Goal: Complete application form: Complete application form

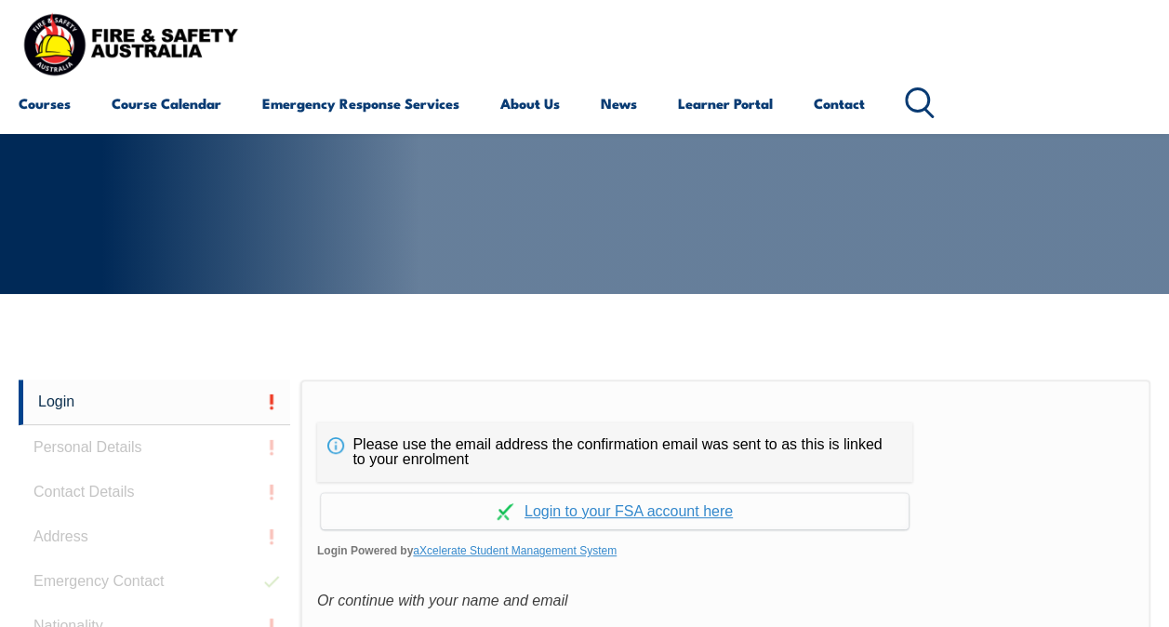
scroll to position [186, 0]
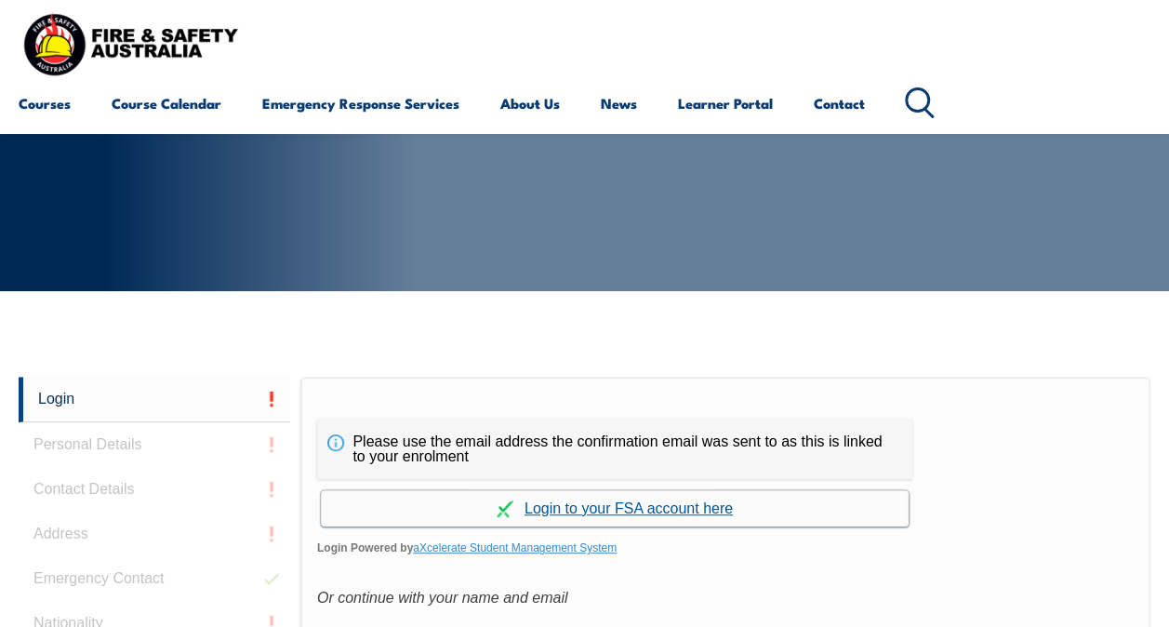
click at [618, 510] on link "Continue with aXcelerate" at bounding box center [615, 508] width 588 height 36
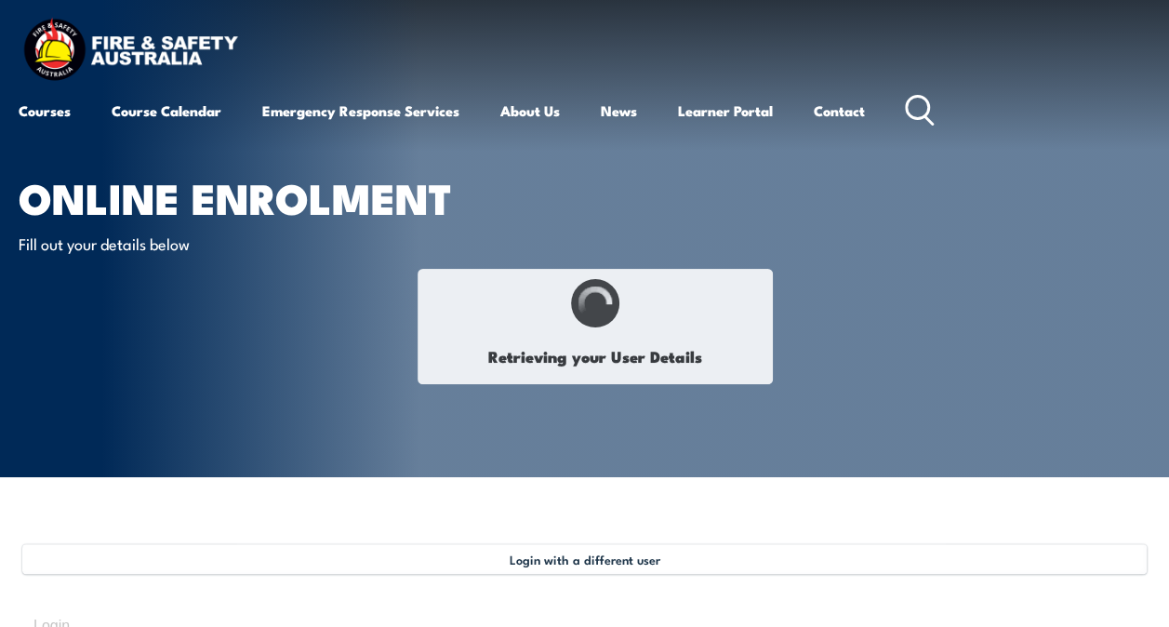
type input "[PERSON_NAME]"
type input "[DATE]"
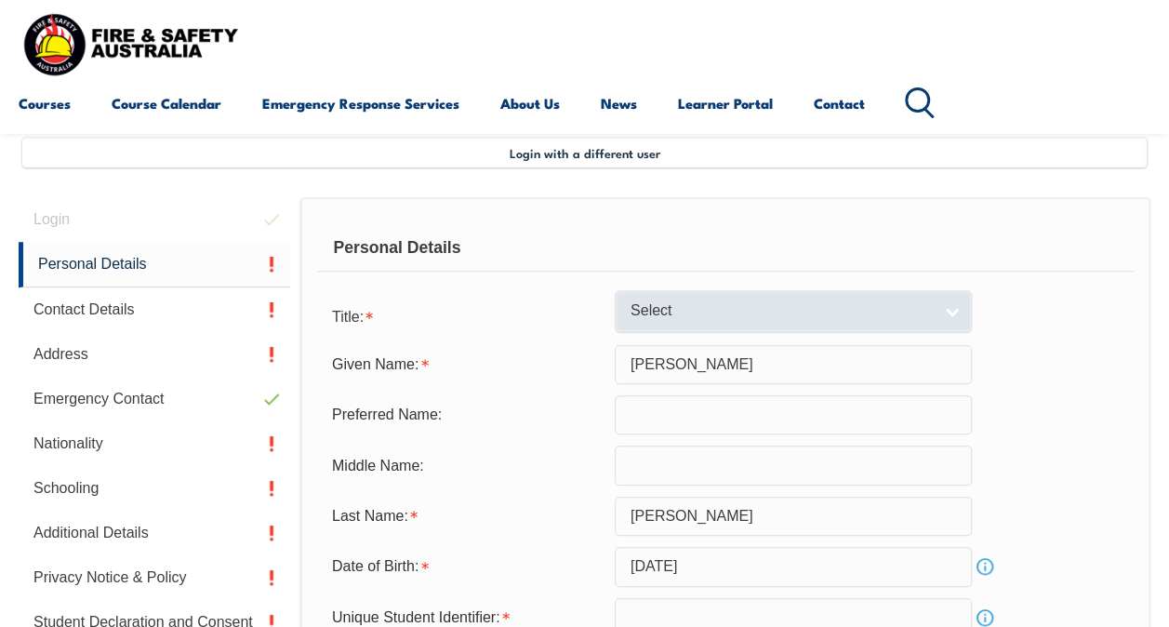
scroll to position [451, 0]
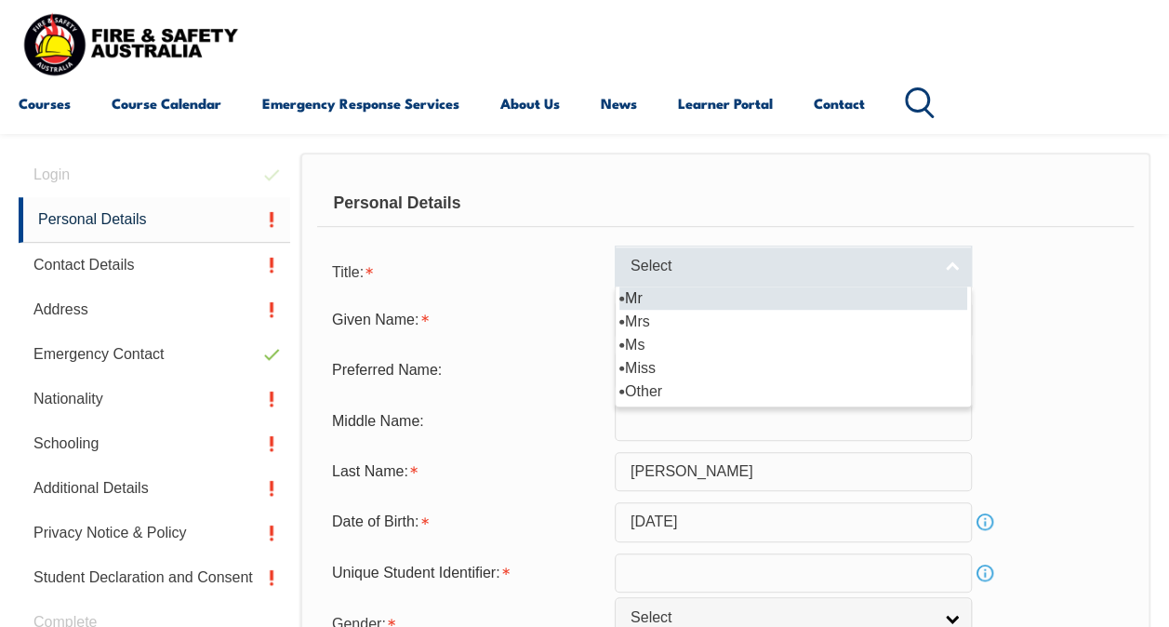
click at [716, 259] on span "Select" at bounding box center [780, 267] width 301 height 20
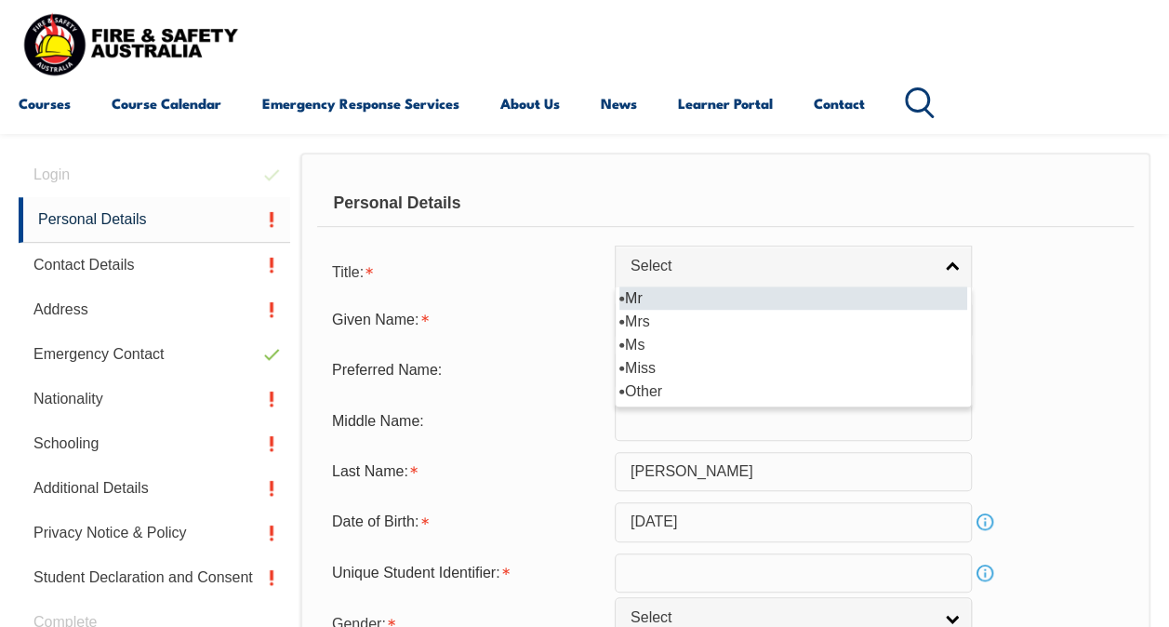
click at [714, 299] on li "Mr" at bounding box center [793, 297] width 348 height 23
select select "Mr"
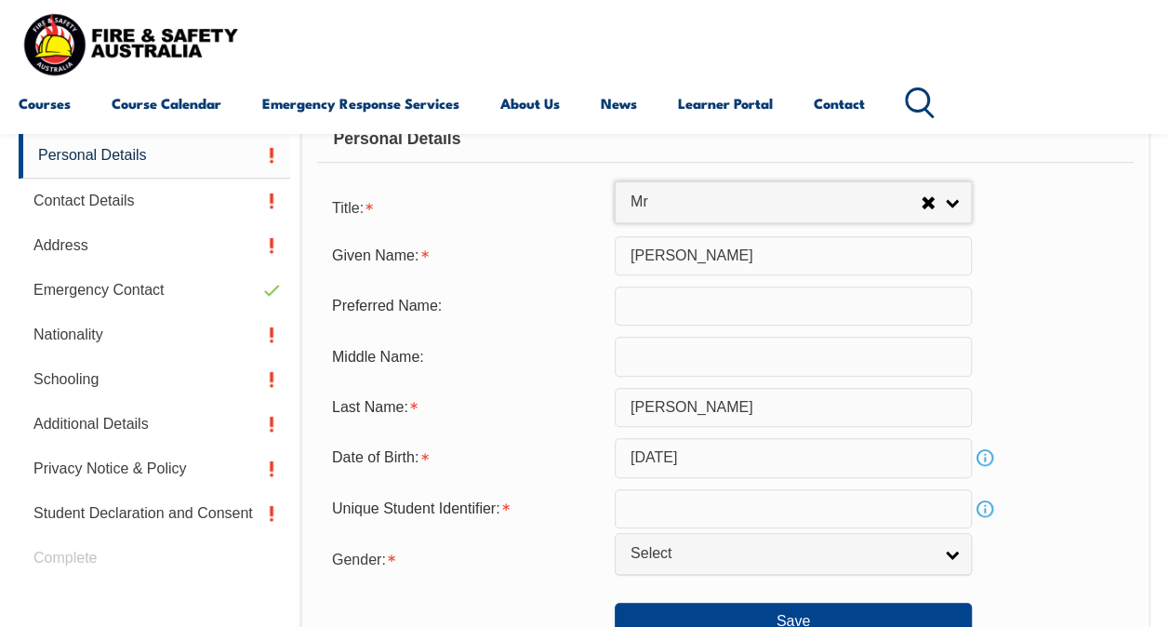
scroll to position [544, 0]
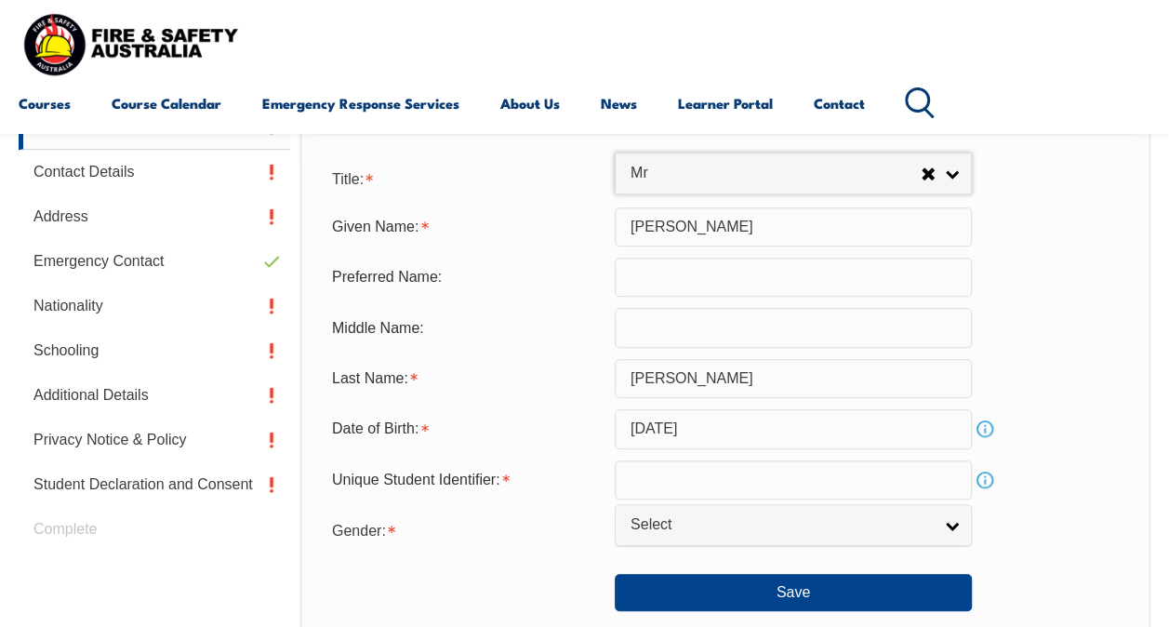
click at [674, 485] on input "text" at bounding box center [793, 479] width 357 height 39
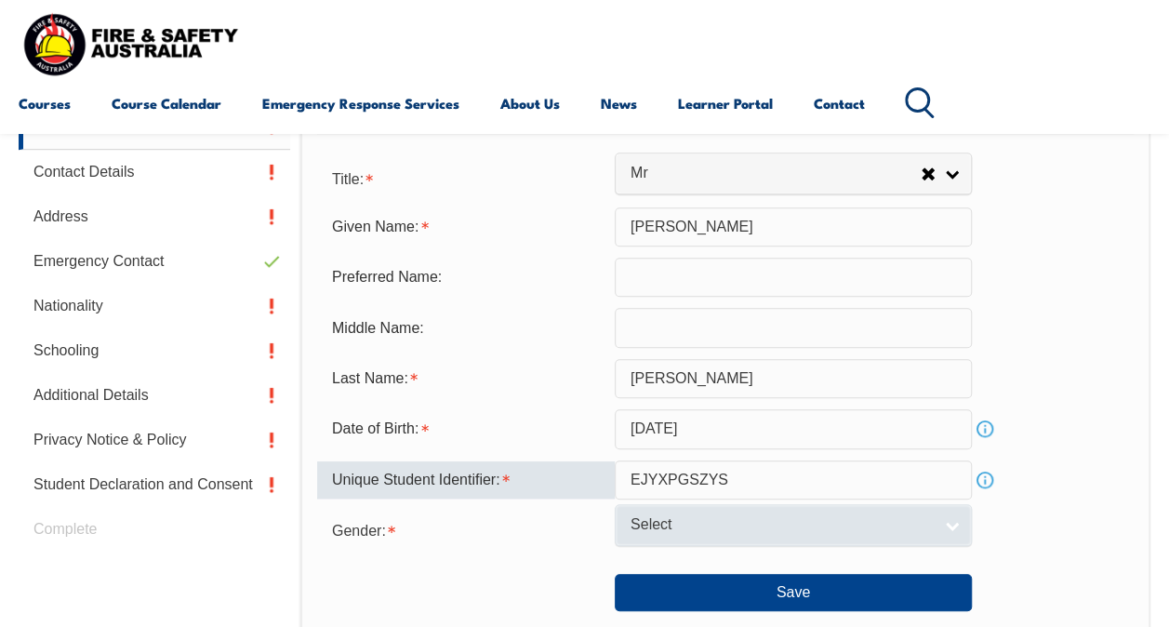
type input "EJYXPGSZYS"
click at [699, 526] on span "Select" at bounding box center [780, 525] width 301 height 20
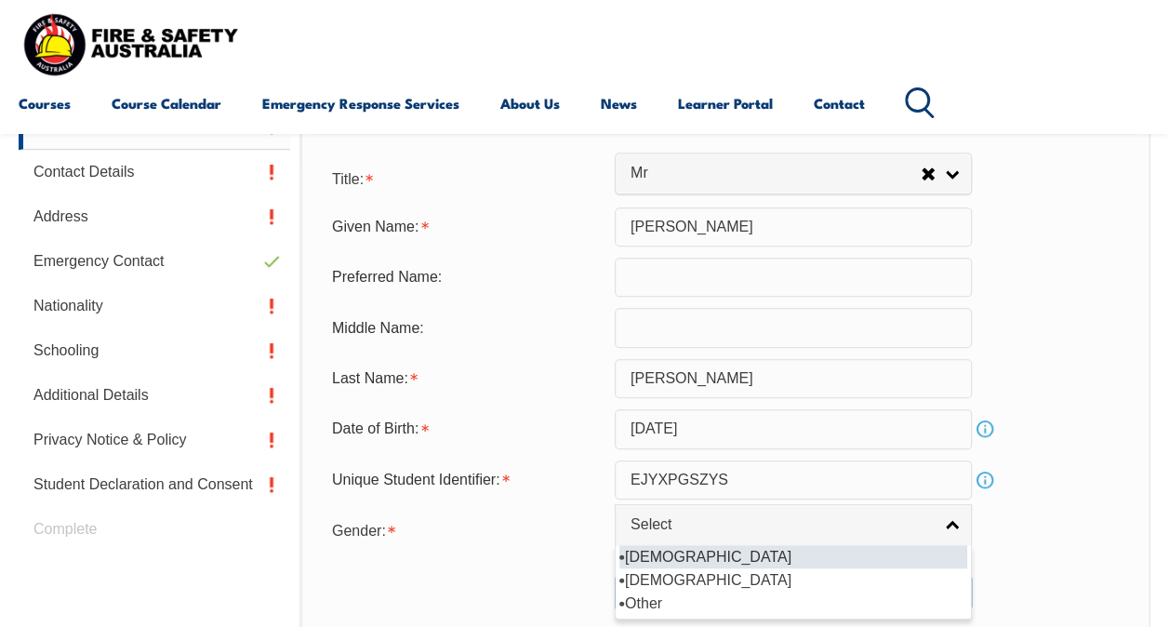
click at [697, 547] on li "[DEMOGRAPHIC_DATA]" at bounding box center [793, 556] width 348 height 23
select select "M"
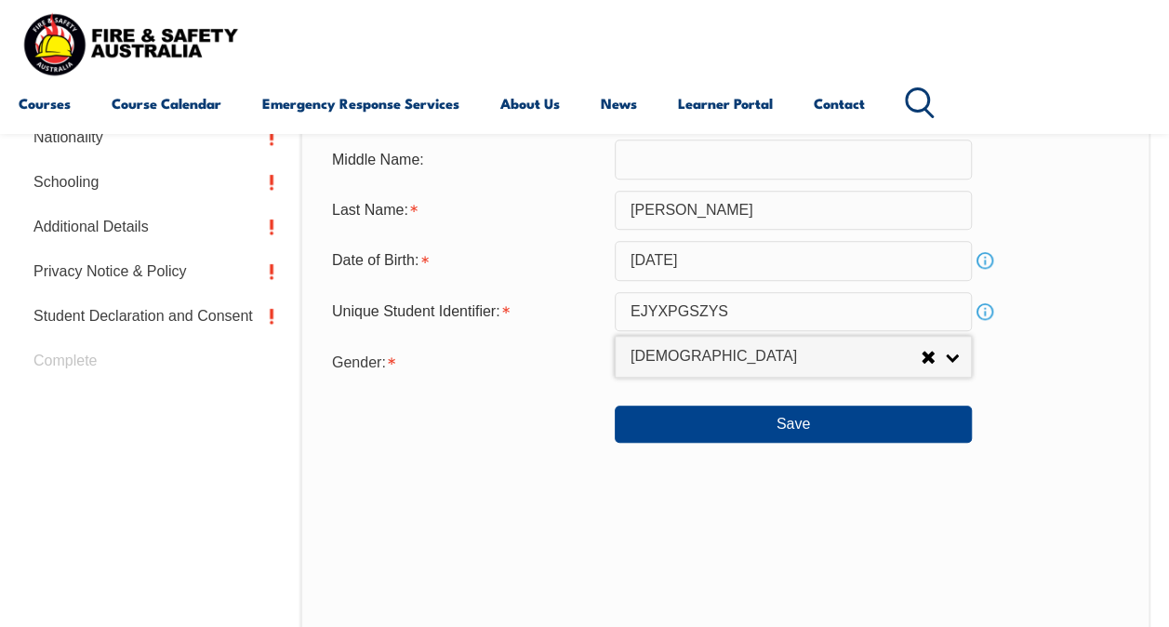
scroll to position [730, 0]
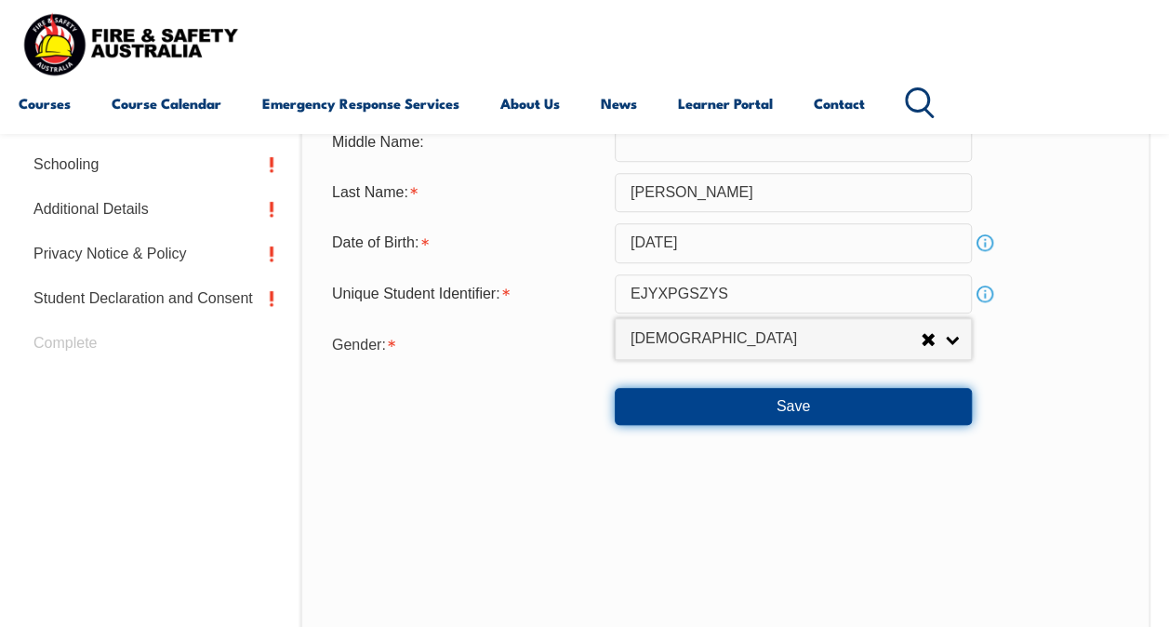
click at [788, 411] on button "Save" at bounding box center [793, 406] width 357 height 37
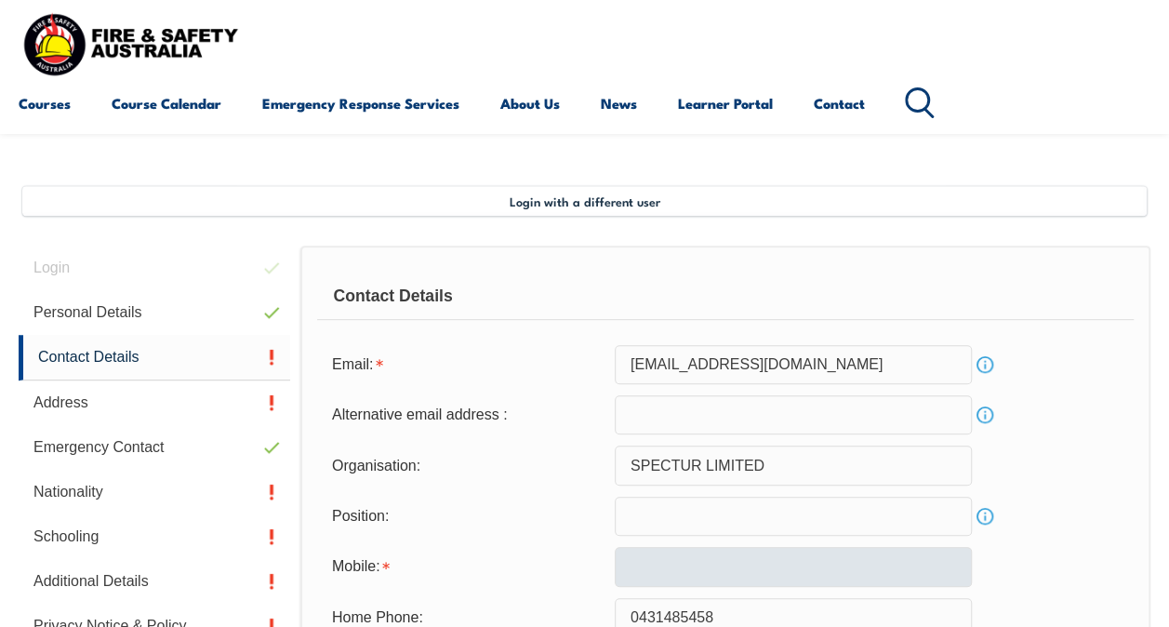
scroll to position [451, 0]
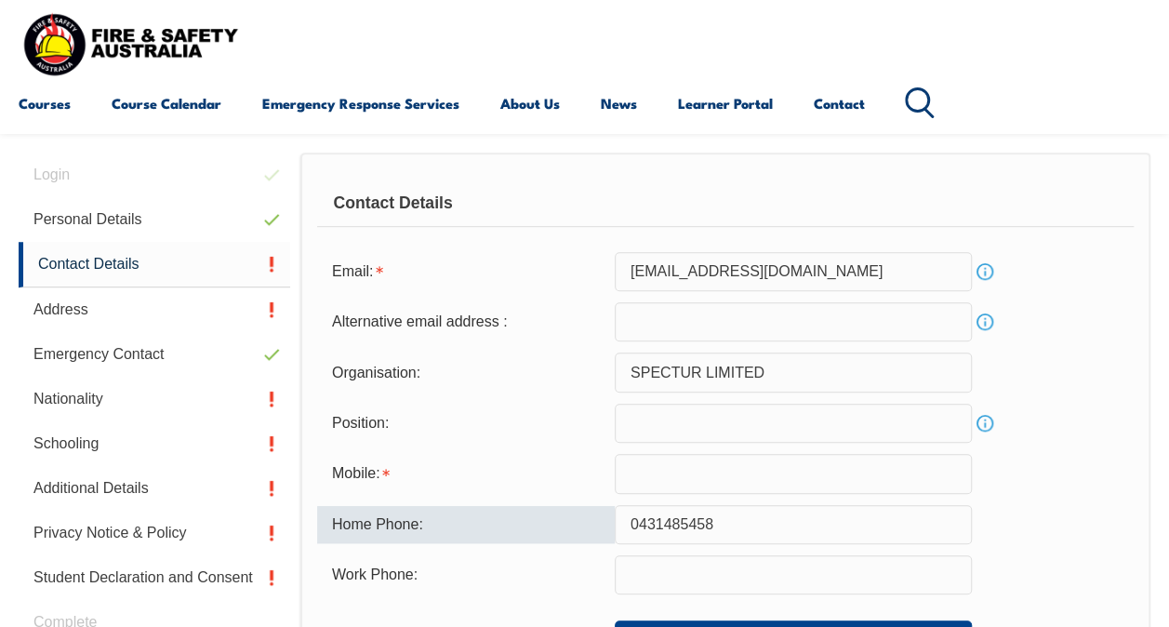
drag, startPoint x: 722, startPoint y: 532, endPoint x: 588, endPoint y: 515, distance: 135.0
click at [588, 515] on div "Home Phone: [PHONE_NUMBER]" at bounding box center [725, 524] width 816 height 39
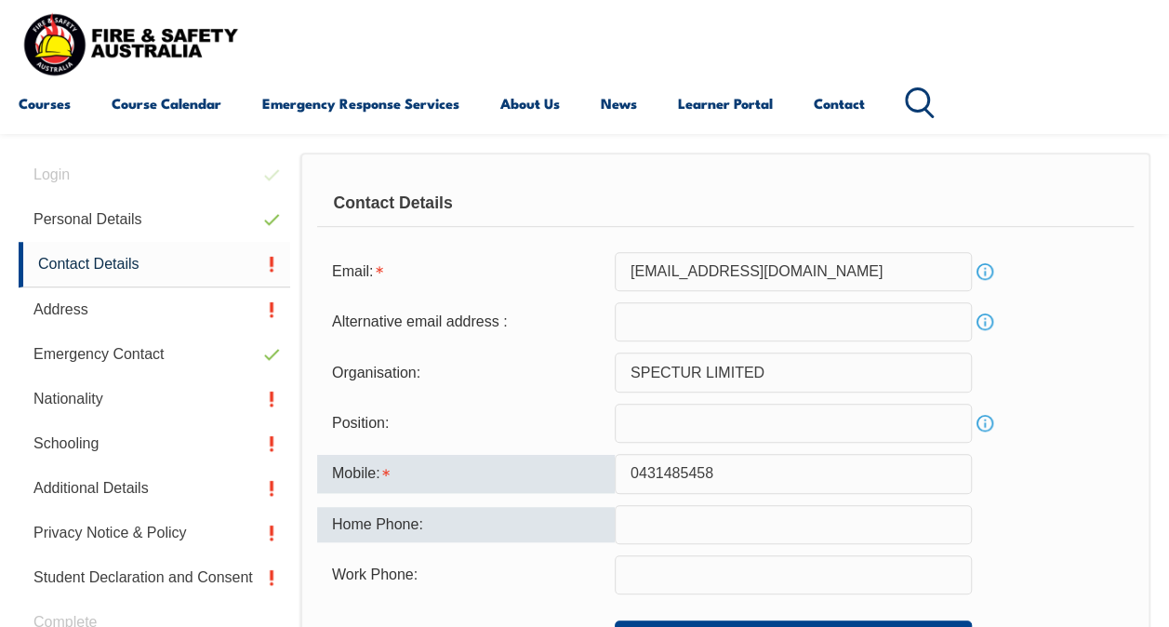
type input "0431485458"
click at [517, 540] on div "Home Phone:" at bounding box center [466, 524] width 298 height 35
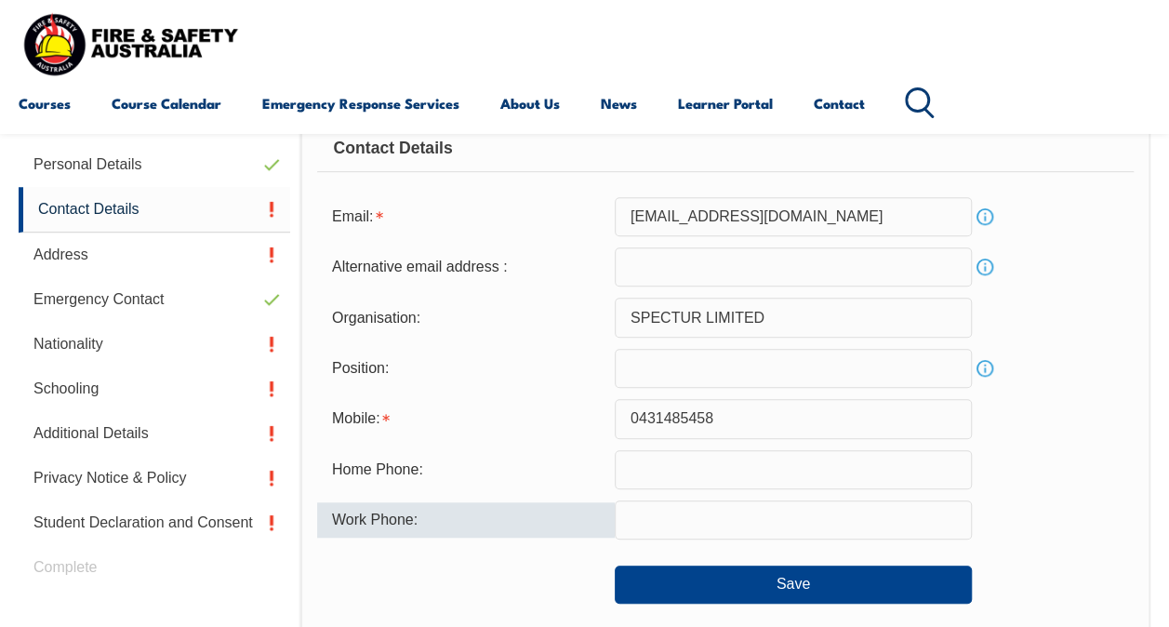
scroll to position [544, 0]
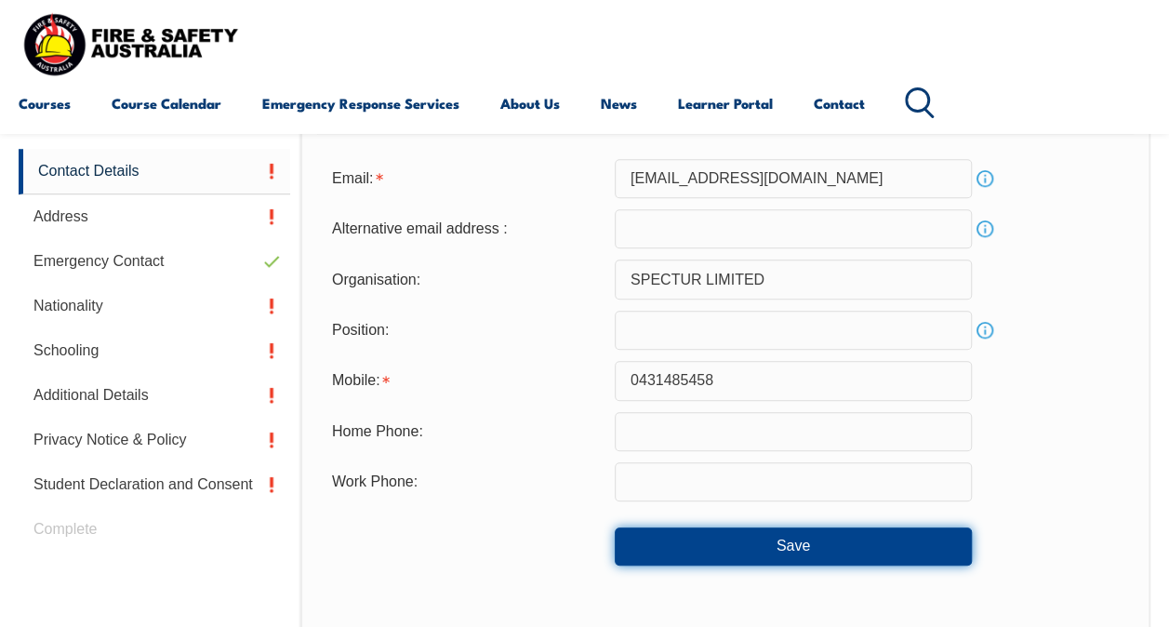
click at [744, 547] on button "Save" at bounding box center [793, 545] width 357 height 37
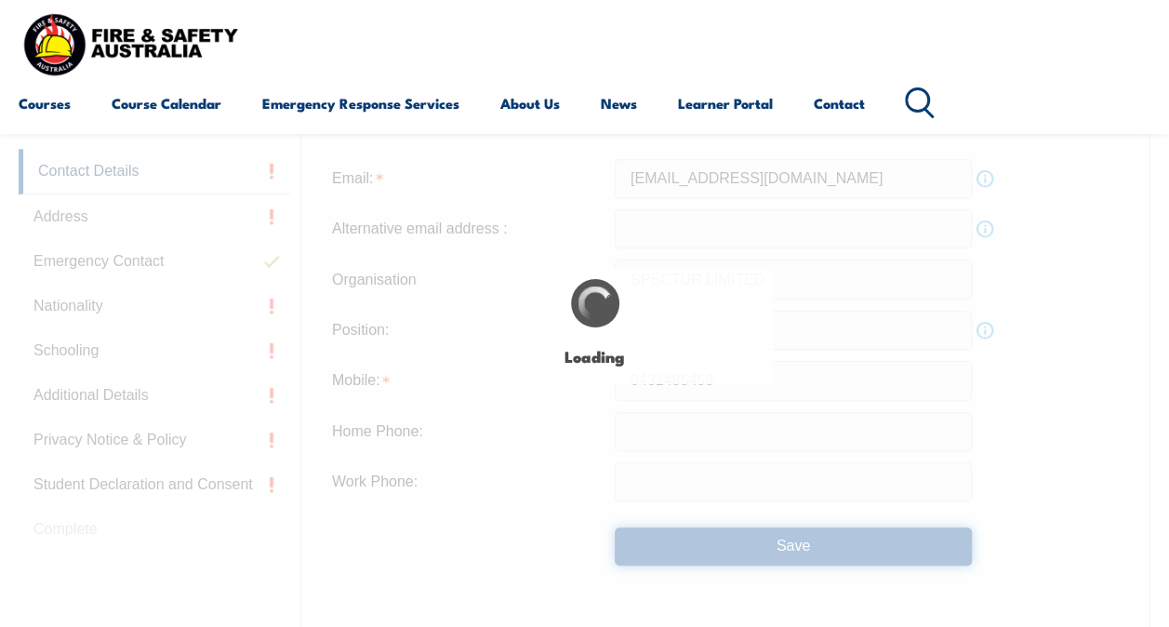
type input "0431485458"
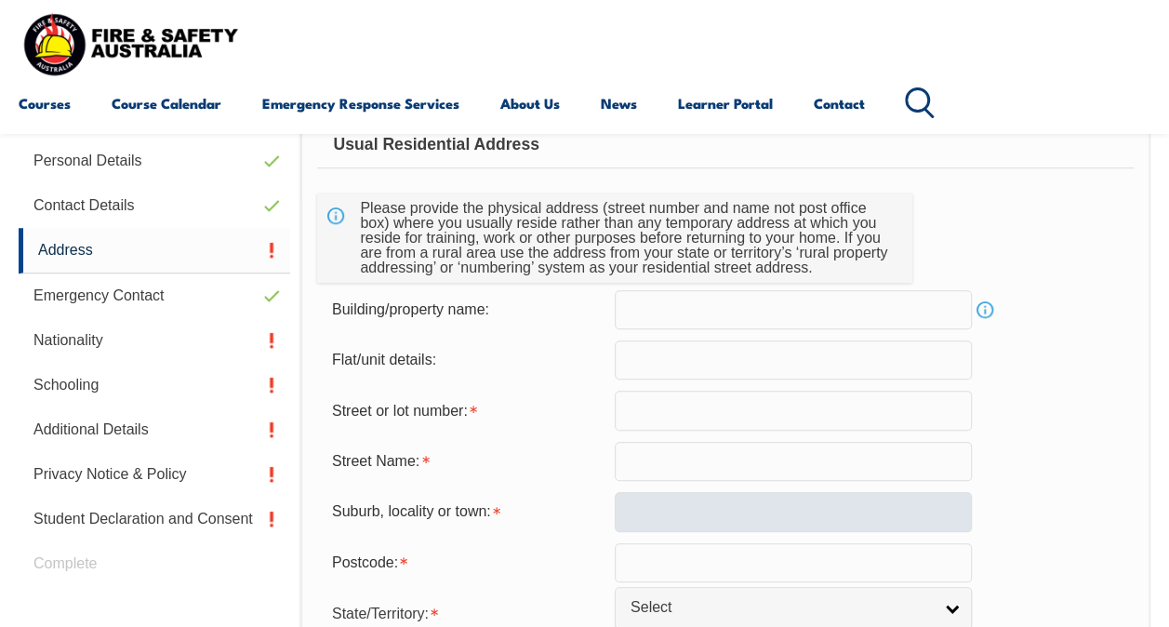
scroll to position [450, 0]
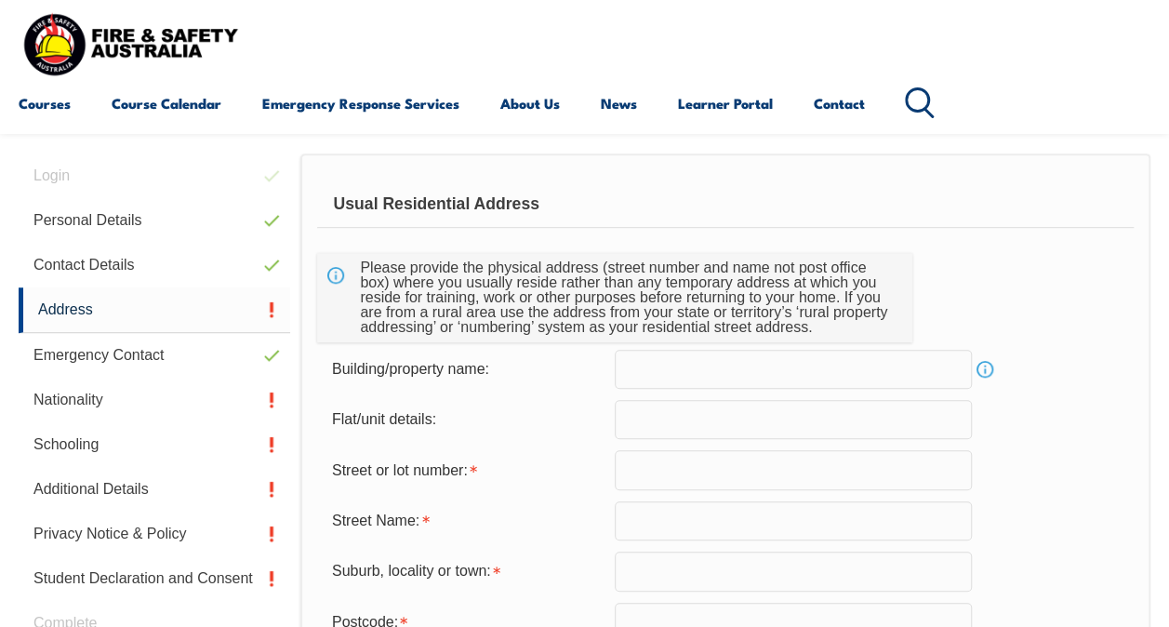
click at [643, 471] on input "text" at bounding box center [793, 469] width 357 height 39
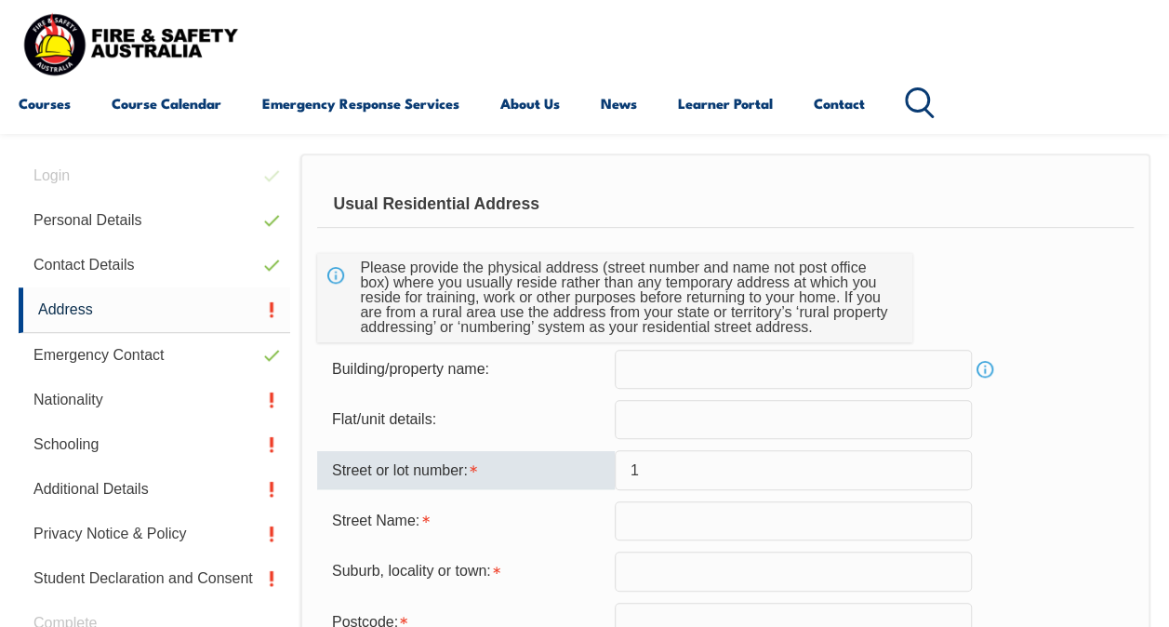
type input "1"
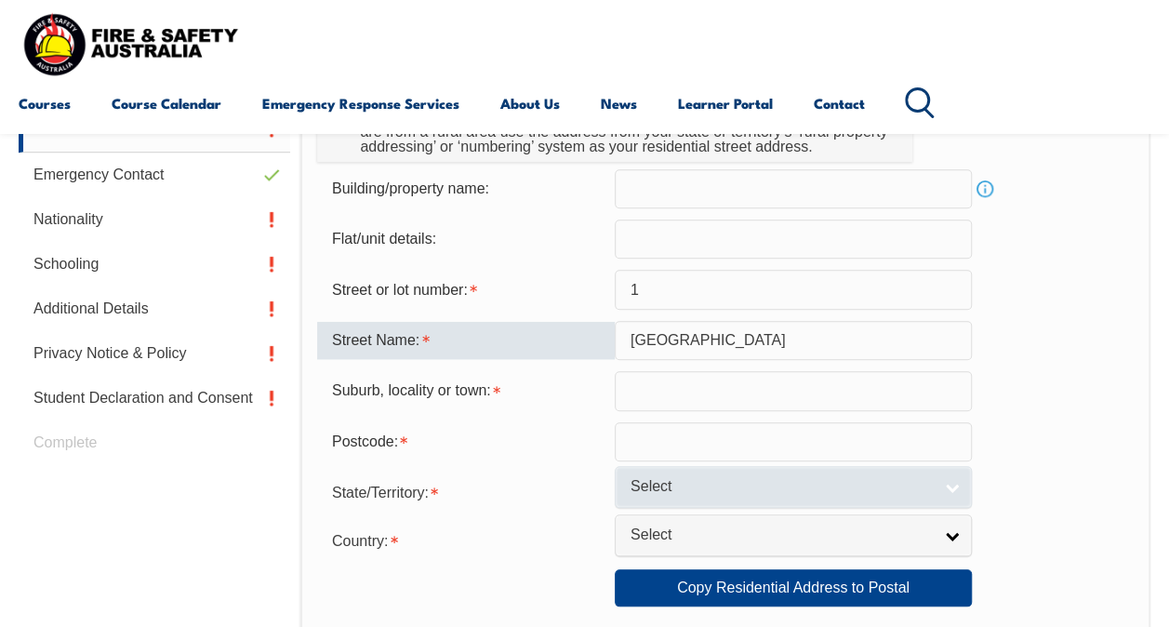
scroll to position [636, 0]
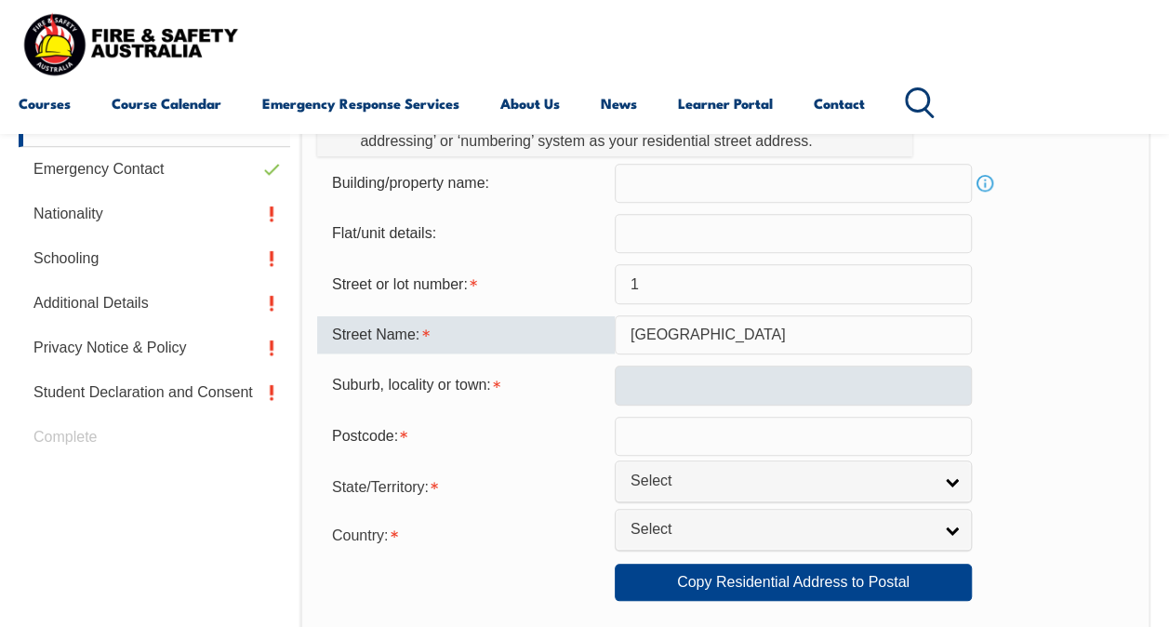
type input "[GEOGRAPHIC_DATA]"
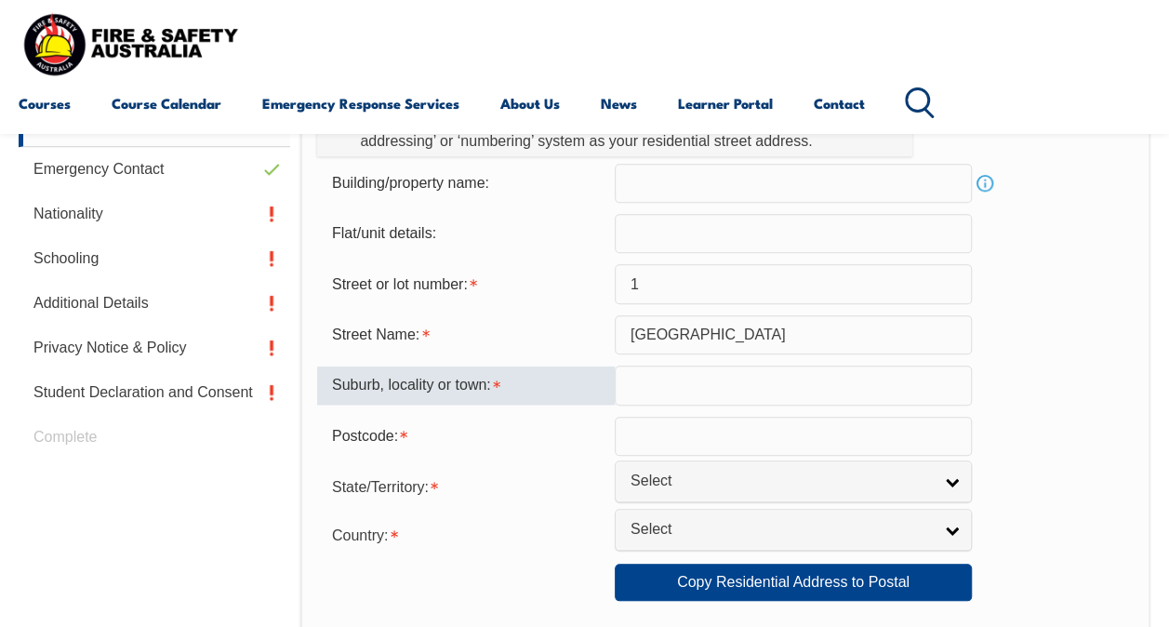
click at [676, 379] on input "text" at bounding box center [793, 384] width 357 height 39
type input "e"
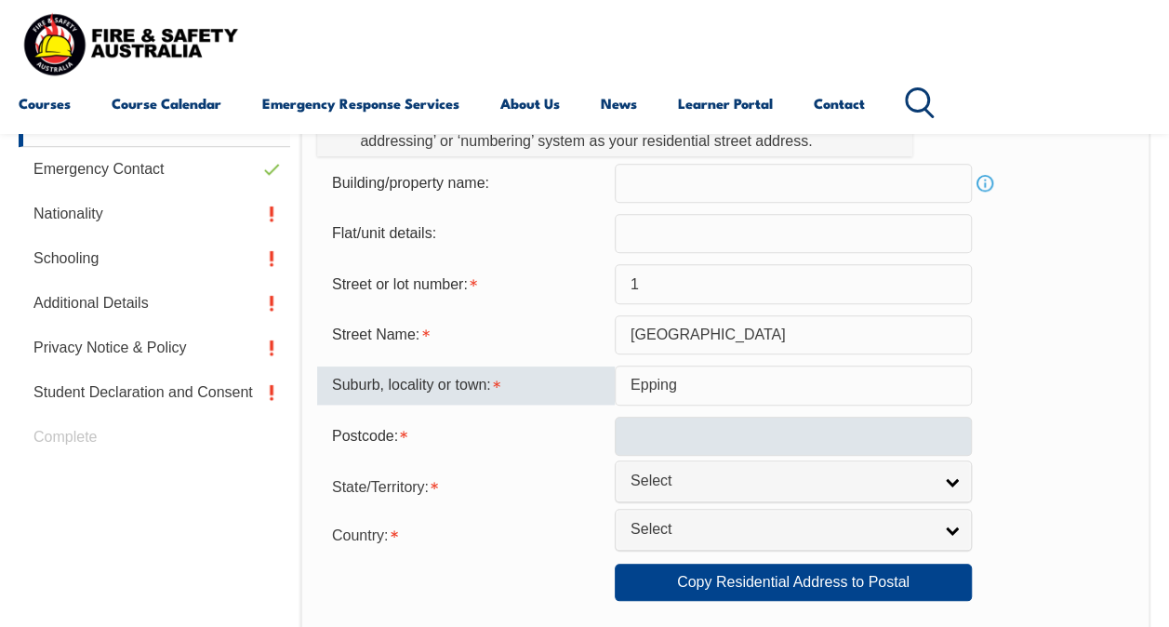
type input "Epping"
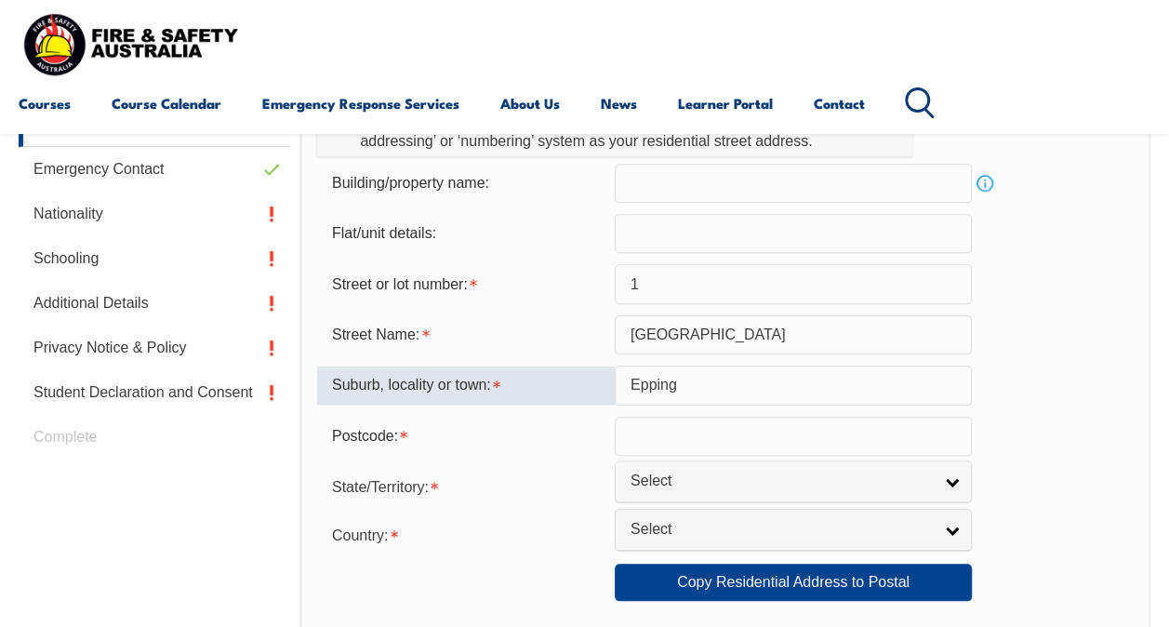
click at [752, 453] on input "text" at bounding box center [793, 436] width 357 height 39
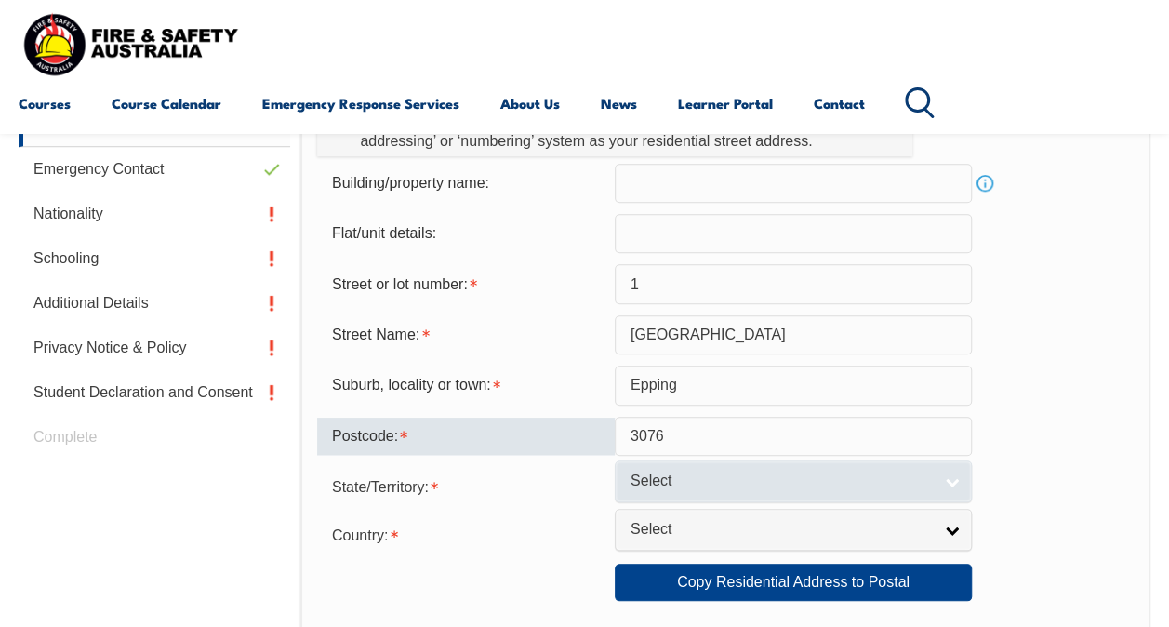
type input "3076"
click at [776, 462] on link "Select" at bounding box center [793, 481] width 357 height 42
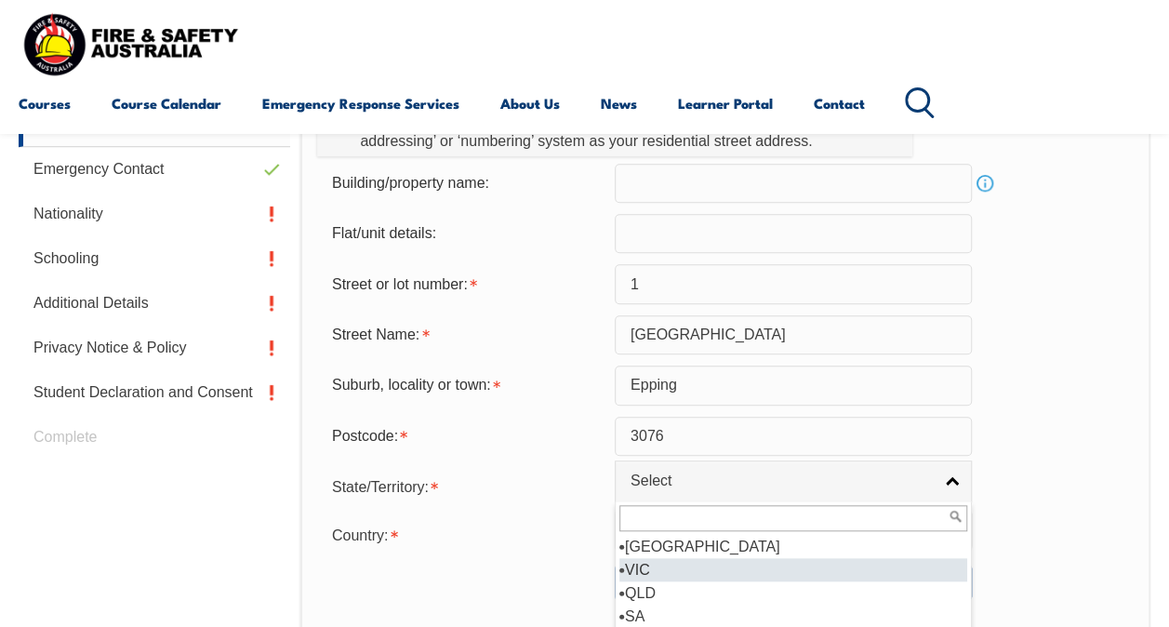
click at [736, 577] on li "VIC" at bounding box center [793, 569] width 348 height 23
select select "VIC"
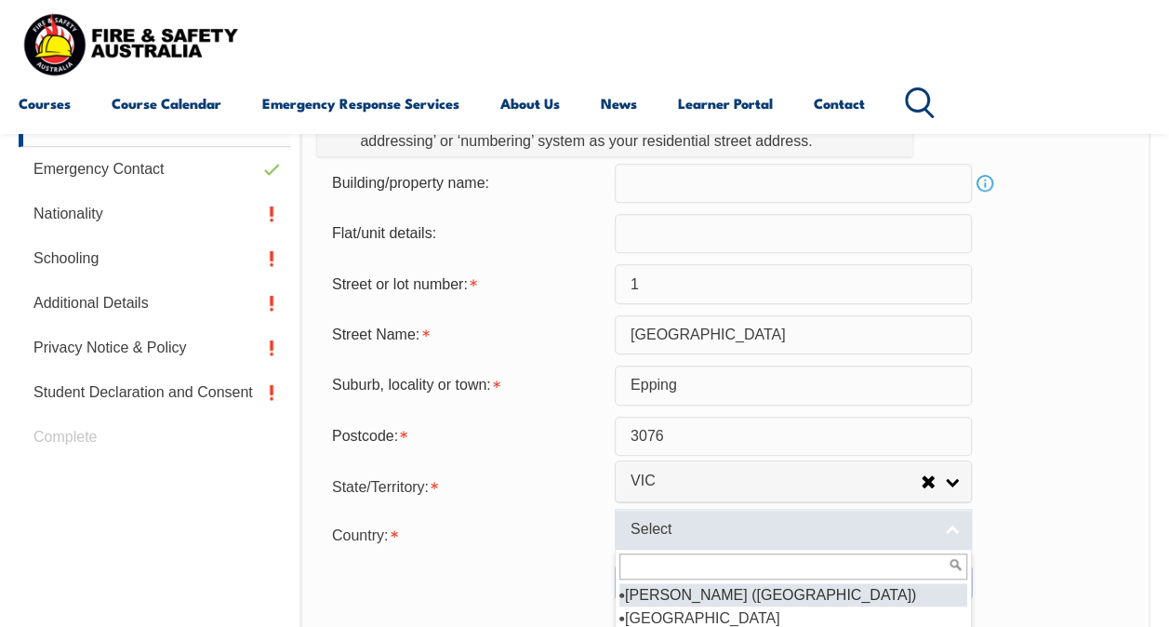
click at [728, 530] on span "Select" at bounding box center [780, 530] width 301 height 20
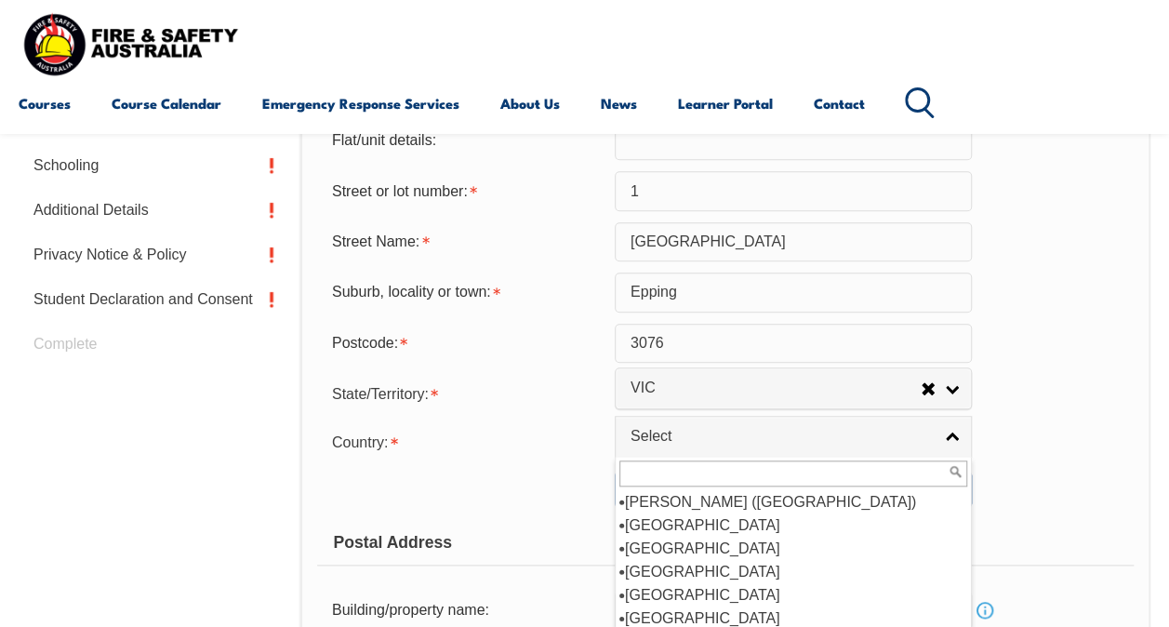
scroll to position [279, 0]
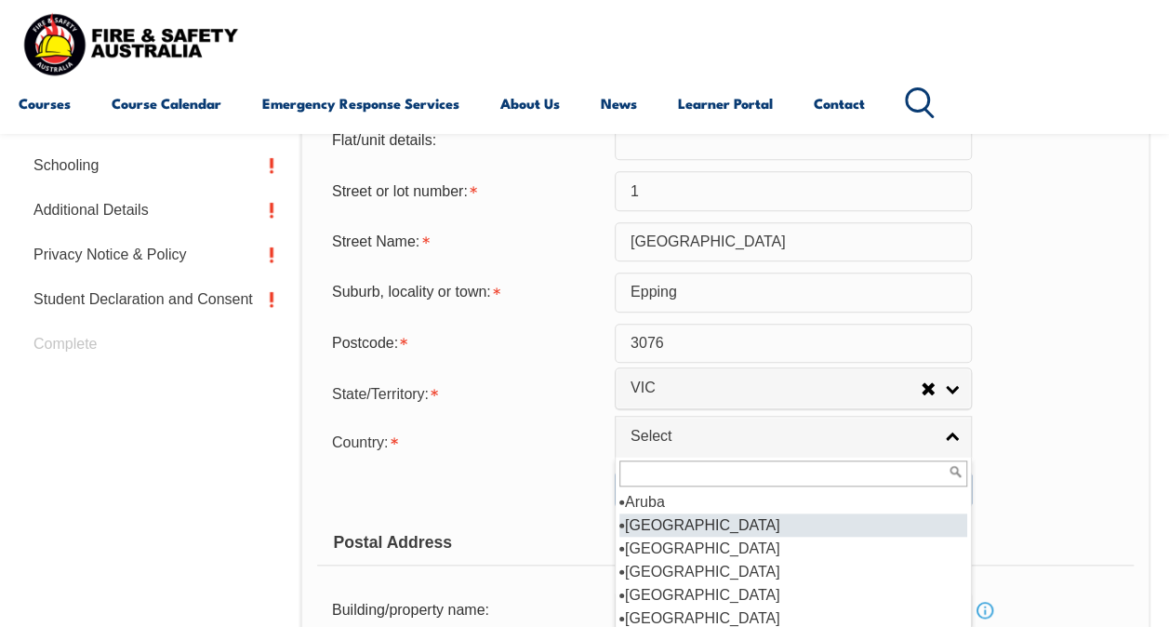
click at [747, 530] on li "[GEOGRAPHIC_DATA]" at bounding box center [793, 524] width 348 height 23
select select "1101"
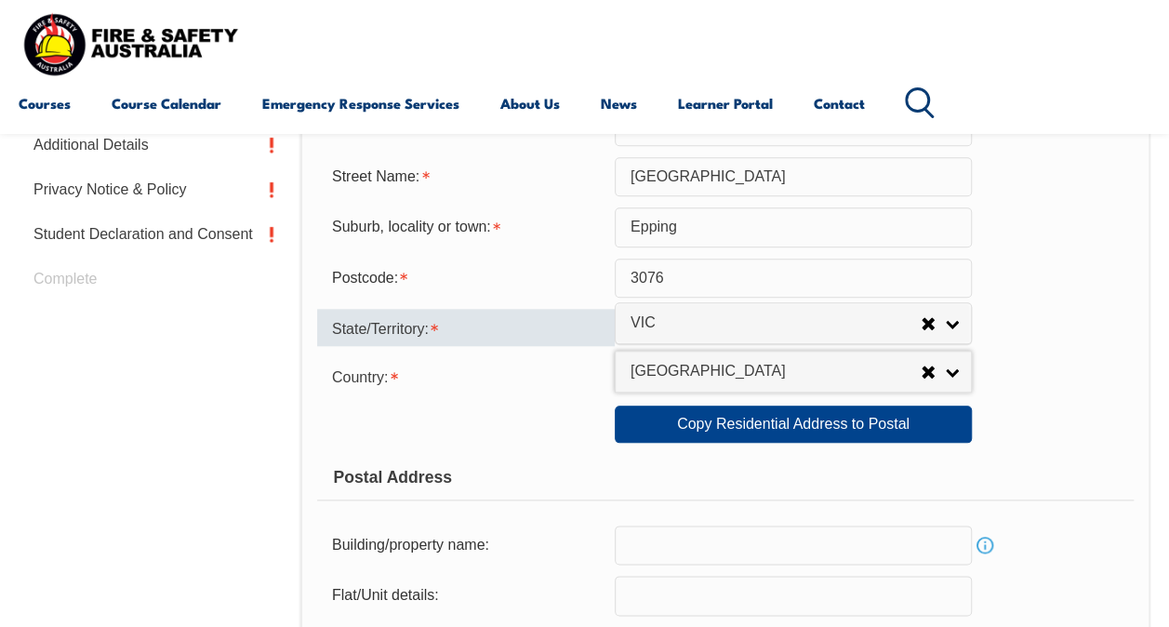
scroll to position [822, 0]
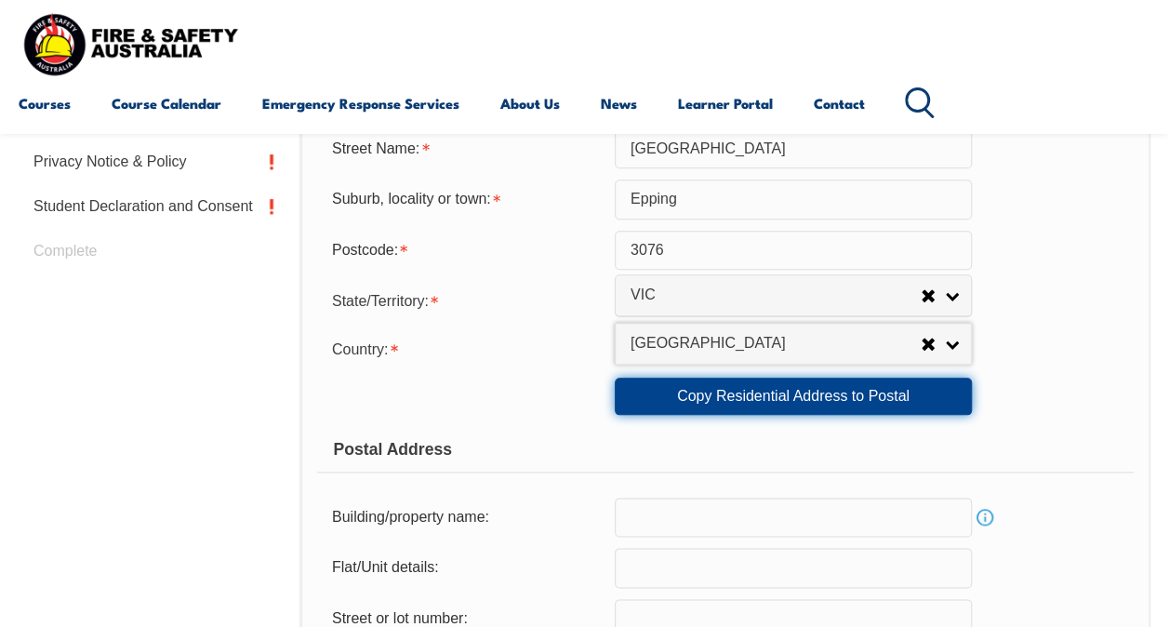
click at [657, 406] on link "Copy Residential Address to Postal" at bounding box center [793, 396] width 357 height 37
type input "1"
type input "[GEOGRAPHIC_DATA]"
type input "Epping"
select select "VIC"
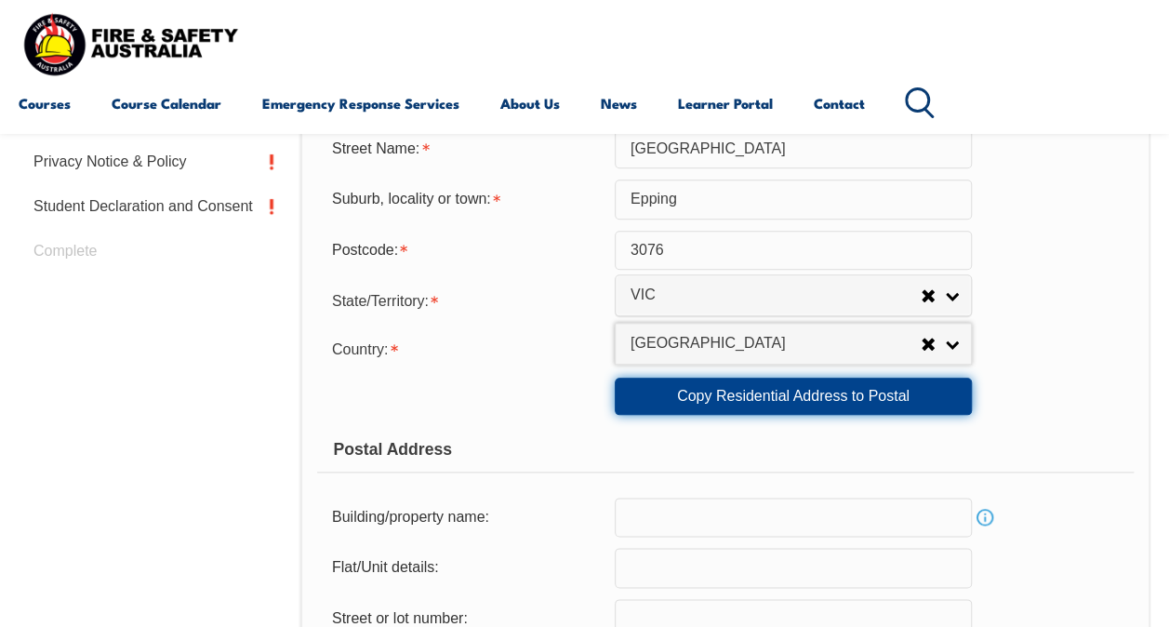
type input "3076"
select select "1101"
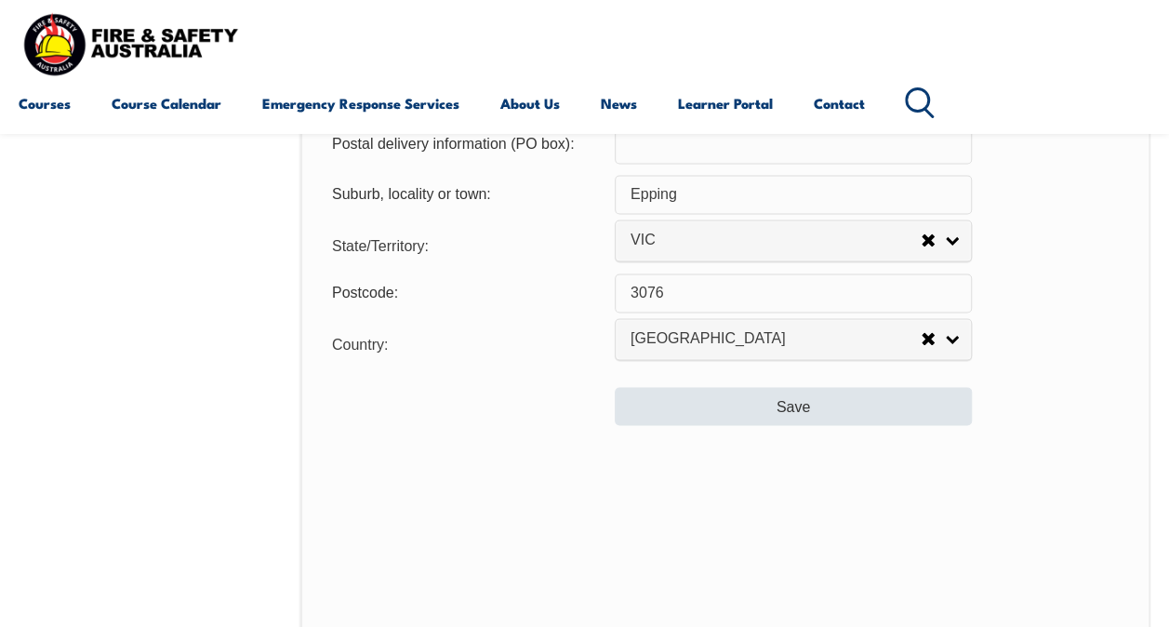
scroll to position [1395, 0]
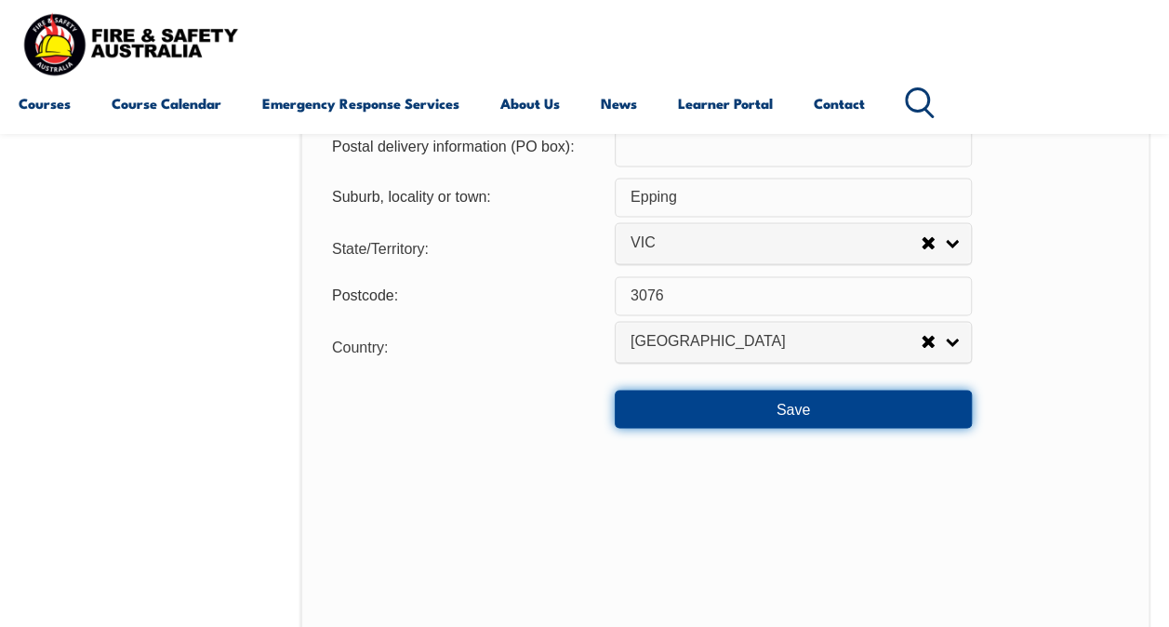
click at [682, 407] on button "Save" at bounding box center [793, 408] width 357 height 37
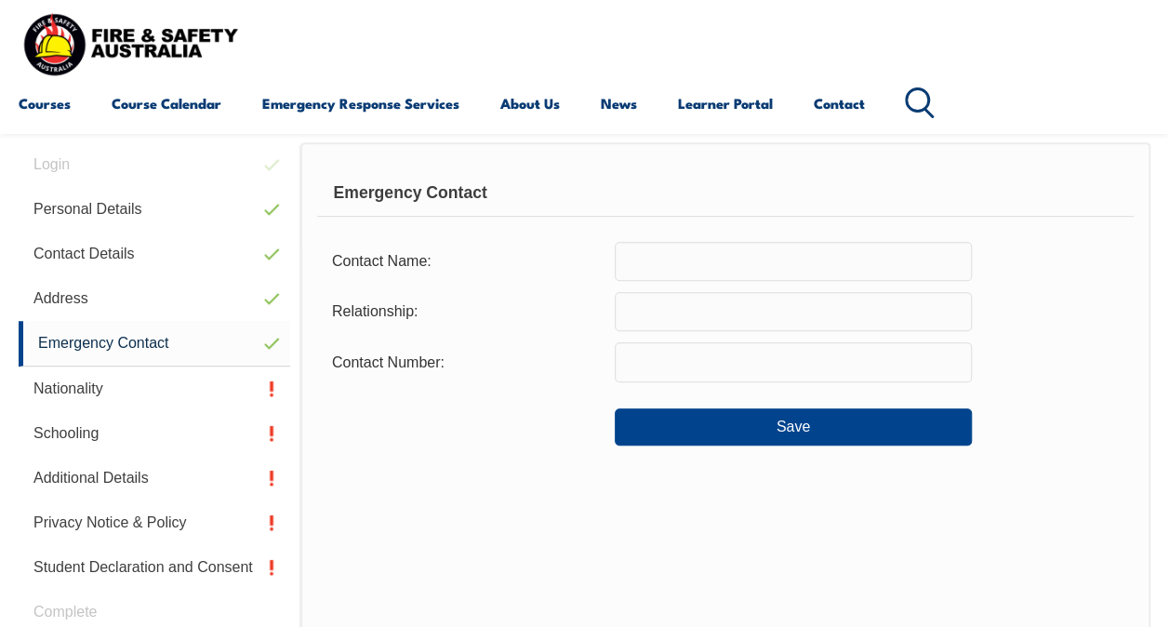
scroll to position [451, 0]
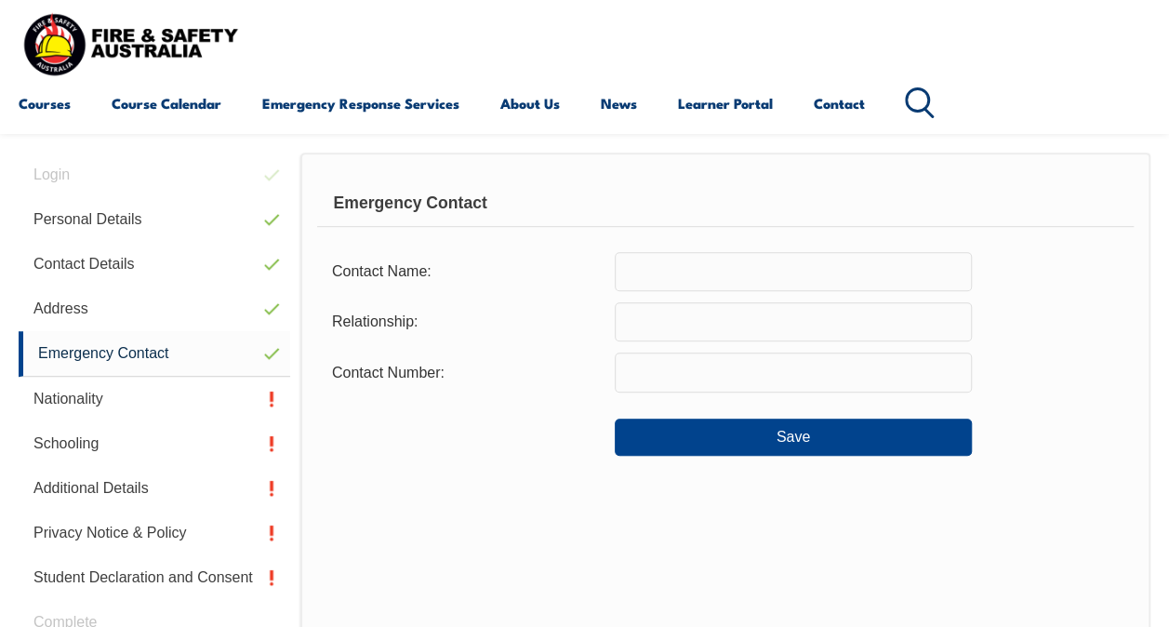
click at [679, 276] on input "text" at bounding box center [793, 271] width 357 height 39
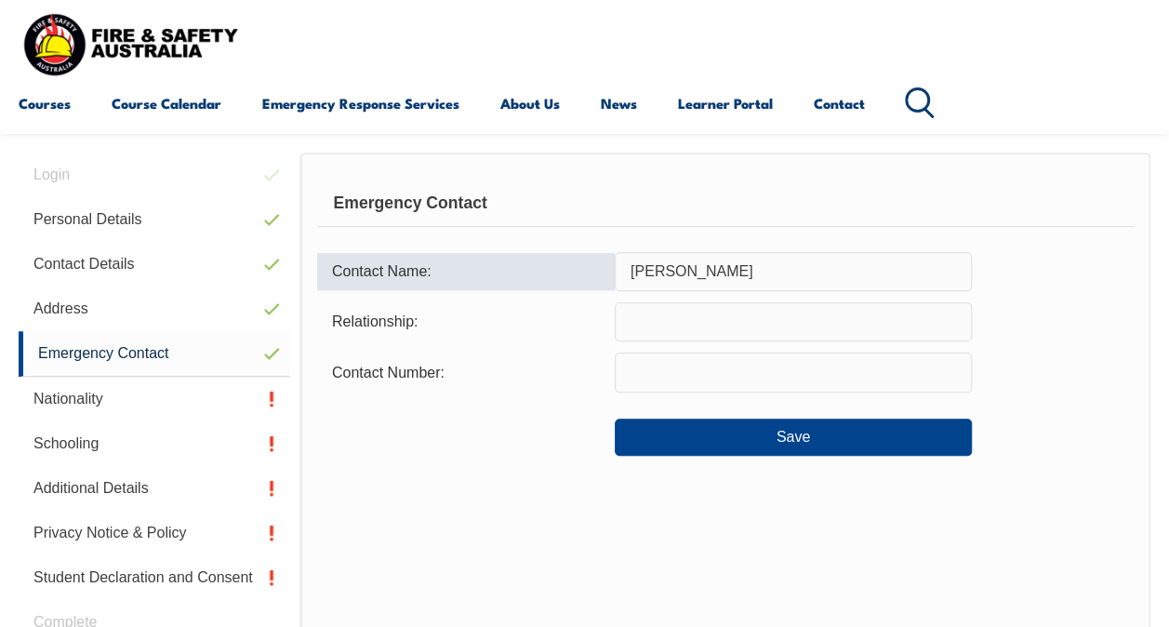
type input "[PERSON_NAME]"
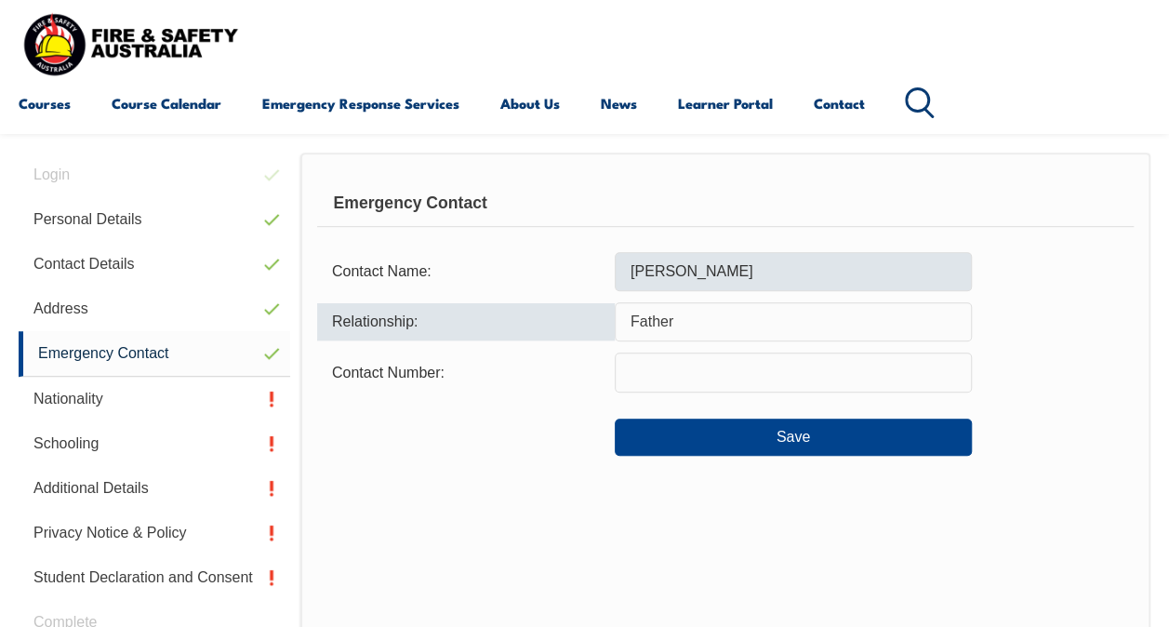
type input "Father"
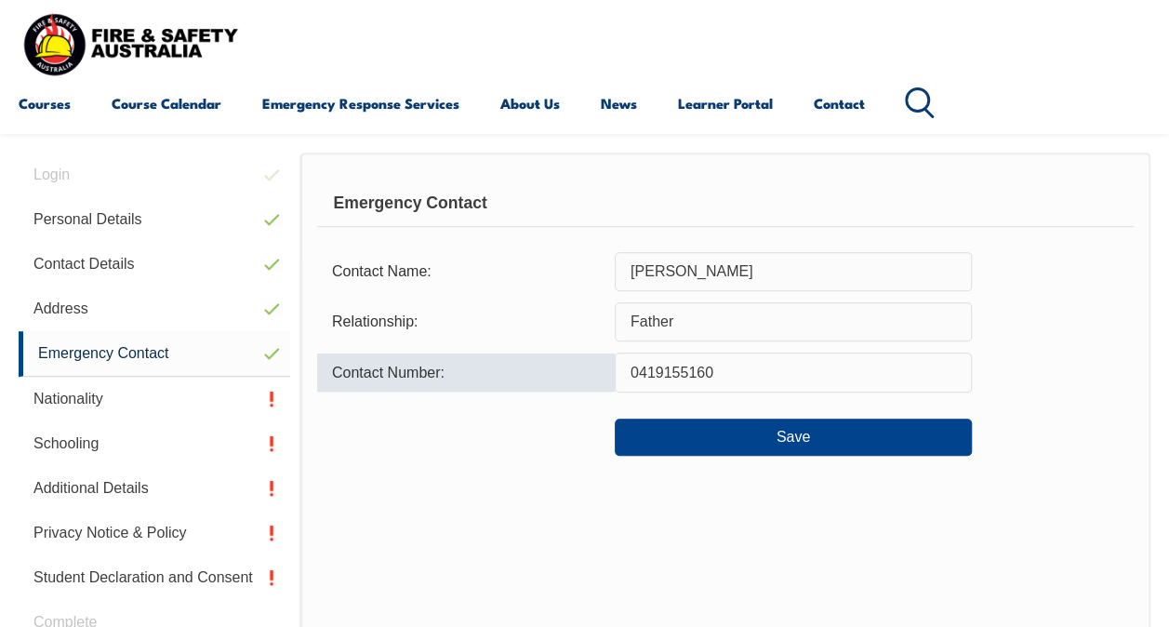
type input "0419155160"
click at [759, 383] on form "Contact Name: [PERSON_NAME] Relationship: Father Contact Number: [PHONE_NUMBER]…" at bounding box center [725, 354] width 816 height 205
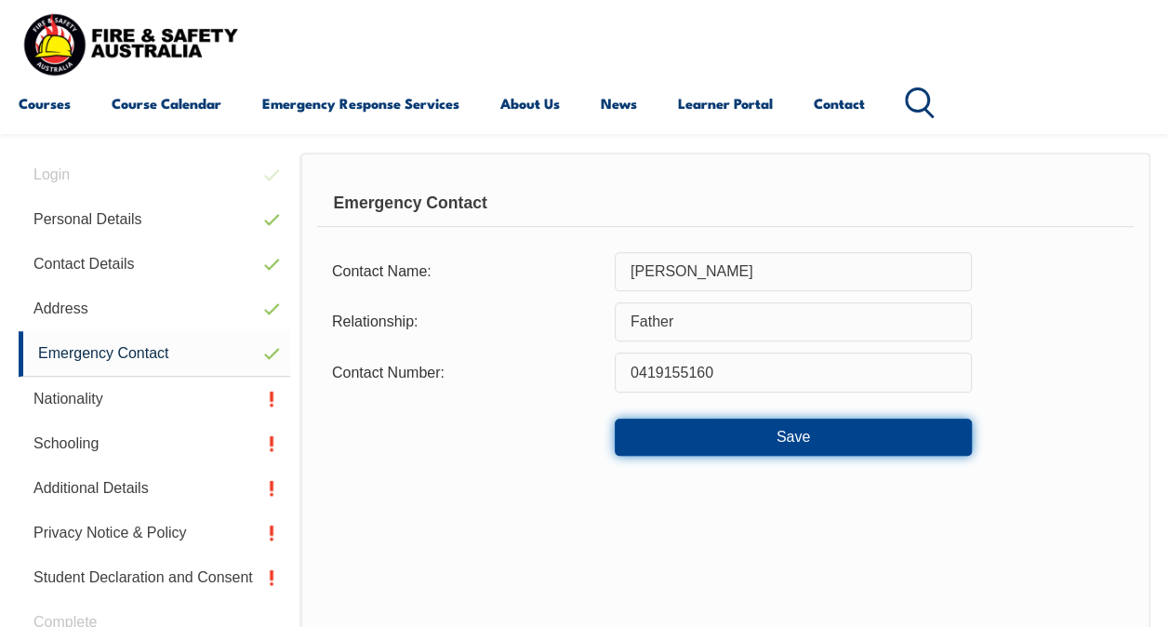
click at [815, 444] on button "Save" at bounding box center [793, 436] width 357 height 37
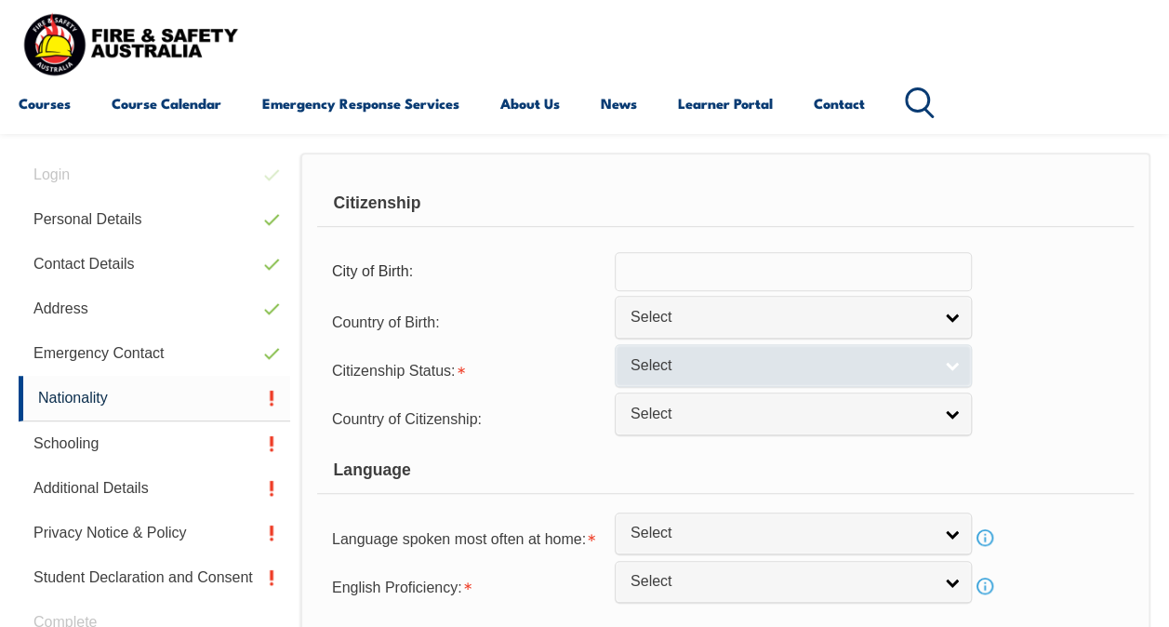
click at [644, 368] on span "Select" at bounding box center [780, 366] width 301 height 20
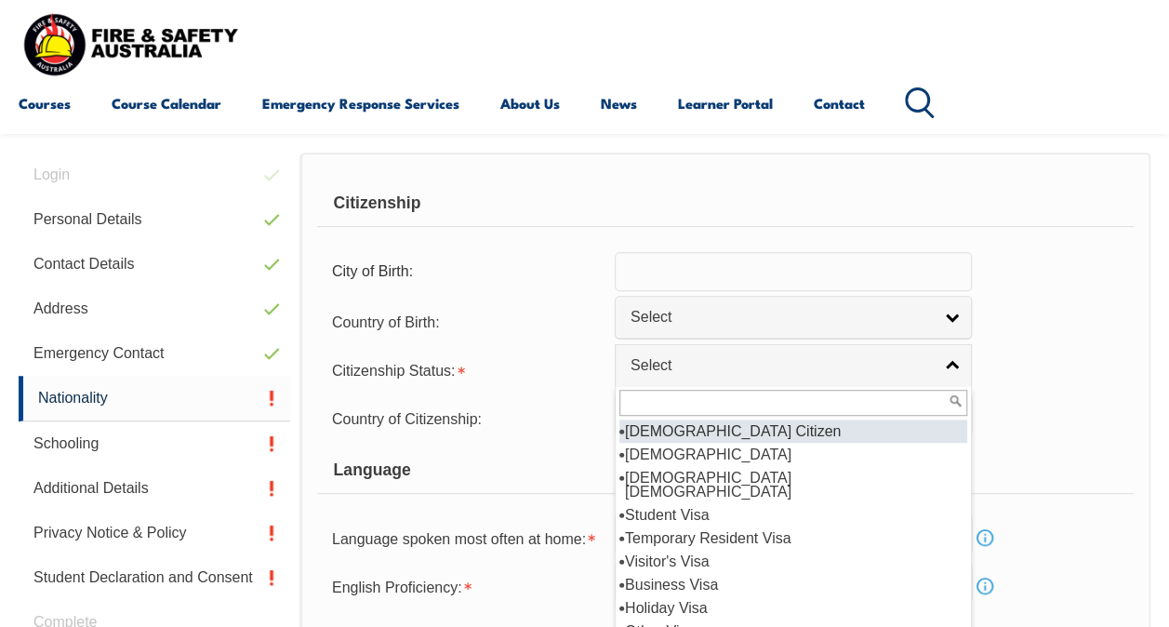
click at [690, 426] on li "[DEMOGRAPHIC_DATA] Citizen" at bounding box center [793, 430] width 348 height 23
select select "1"
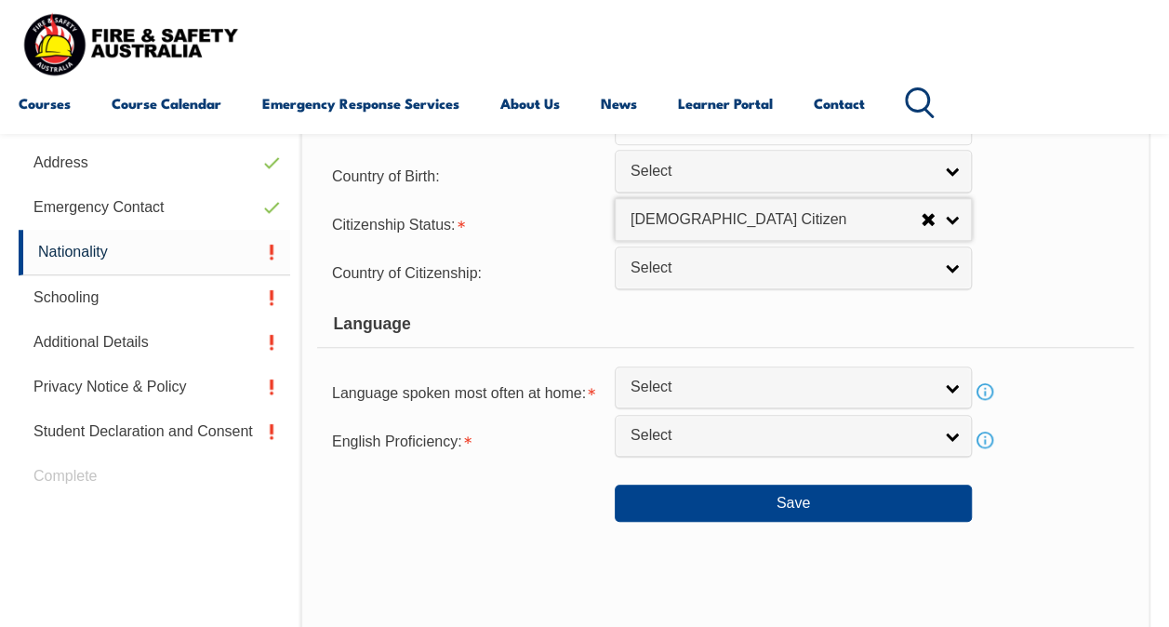
scroll to position [637, 0]
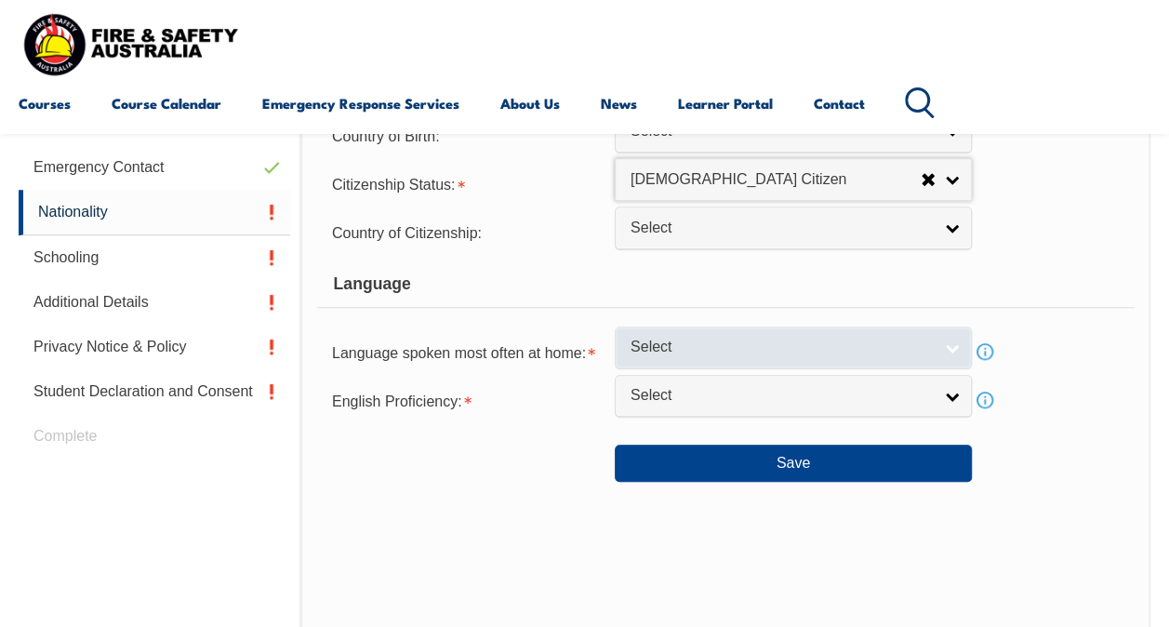
click at [688, 357] on link "Select" at bounding box center [793, 347] width 357 height 42
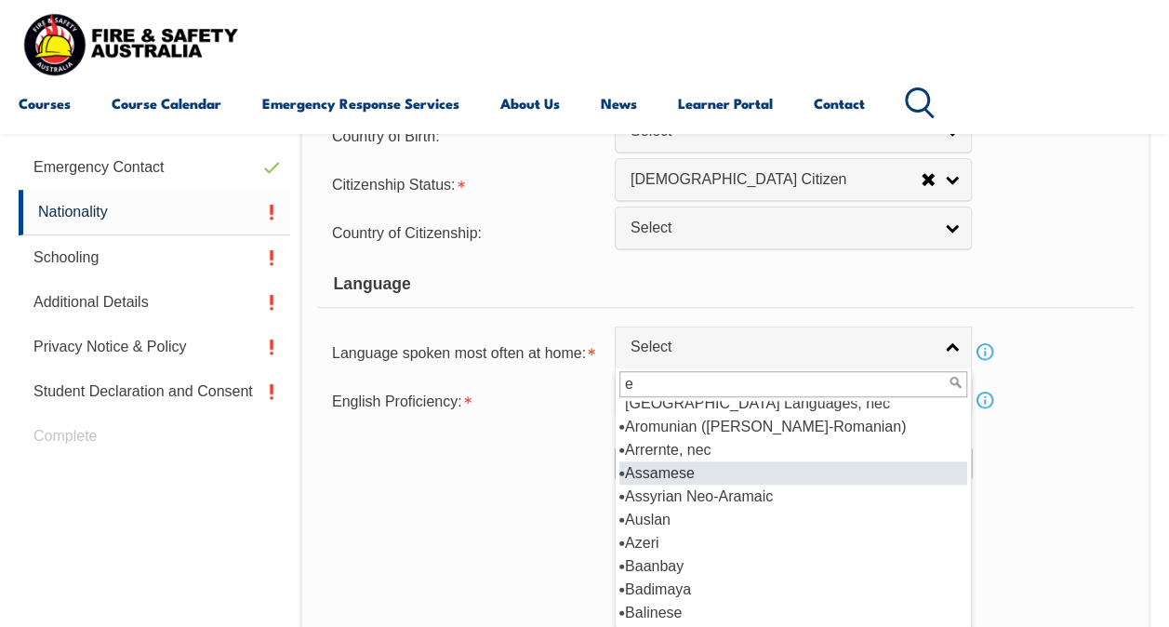
scroll to position [0, 0]
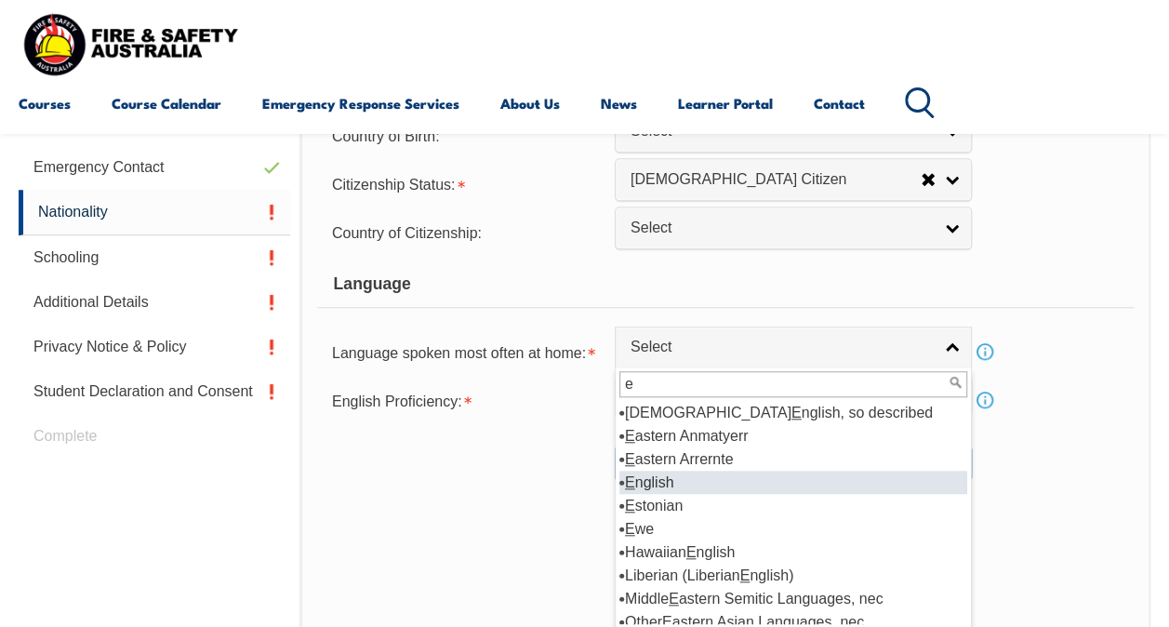
type input "e"
click at [692, 477] on li "E nglish" at bounding box center [793, 482] width 348 height 23
select select "1201"
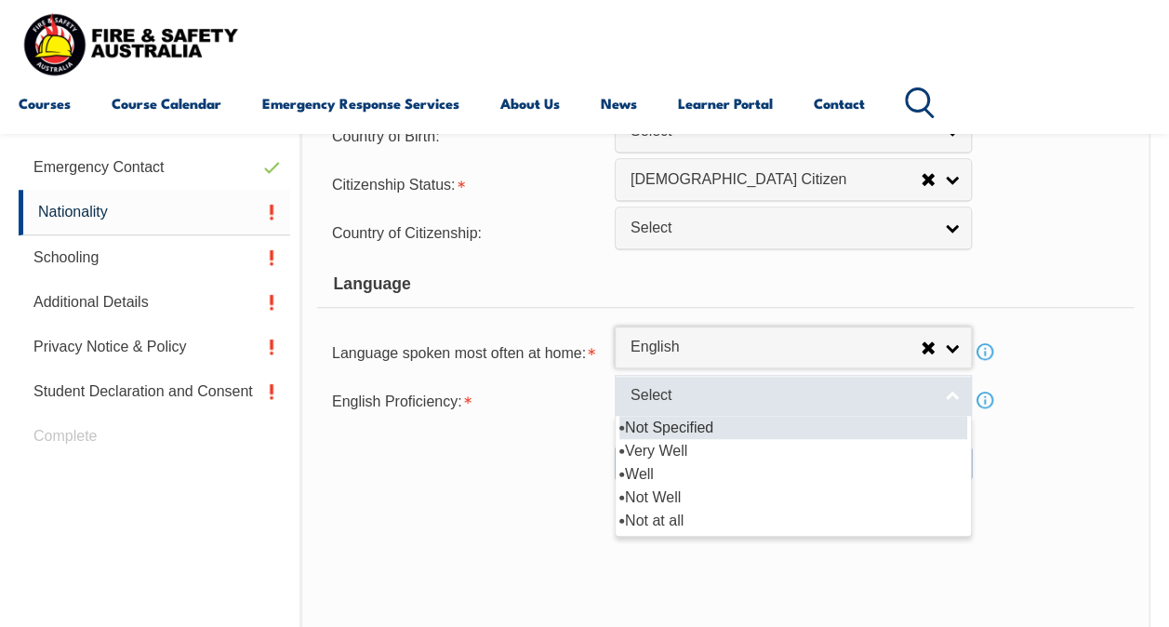
click at [679, 399] on span "Select" at bounding box center [780, 396] width 301 height 20
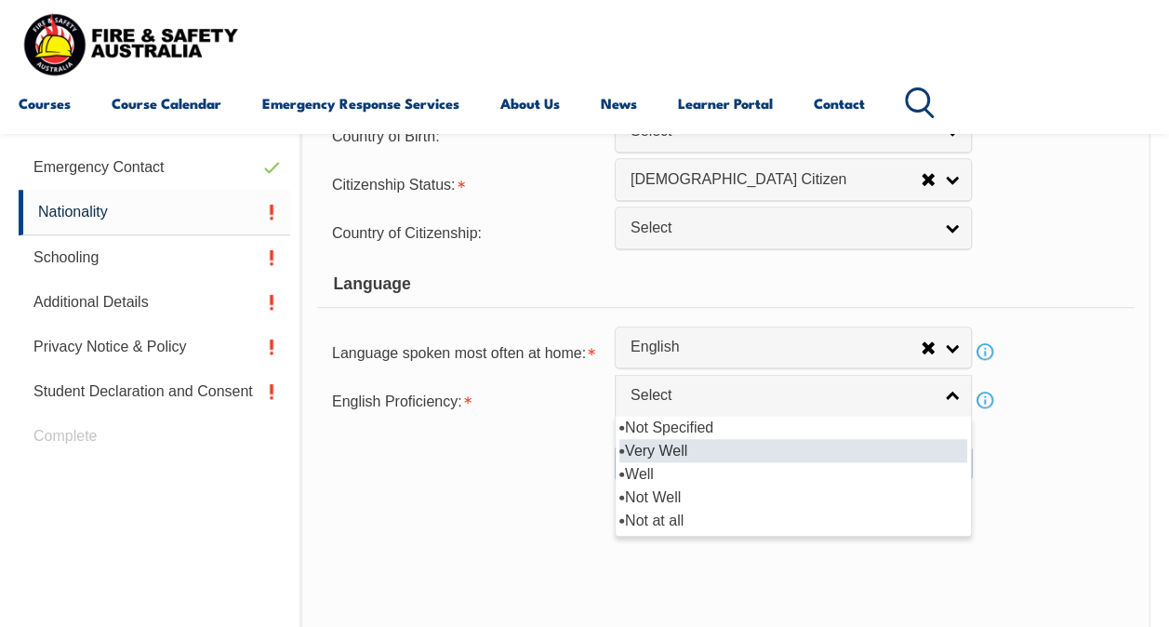
click at [707, 444] on li "Very Well" at bounding box center [793, 450] width 348 height 23
select select "1"
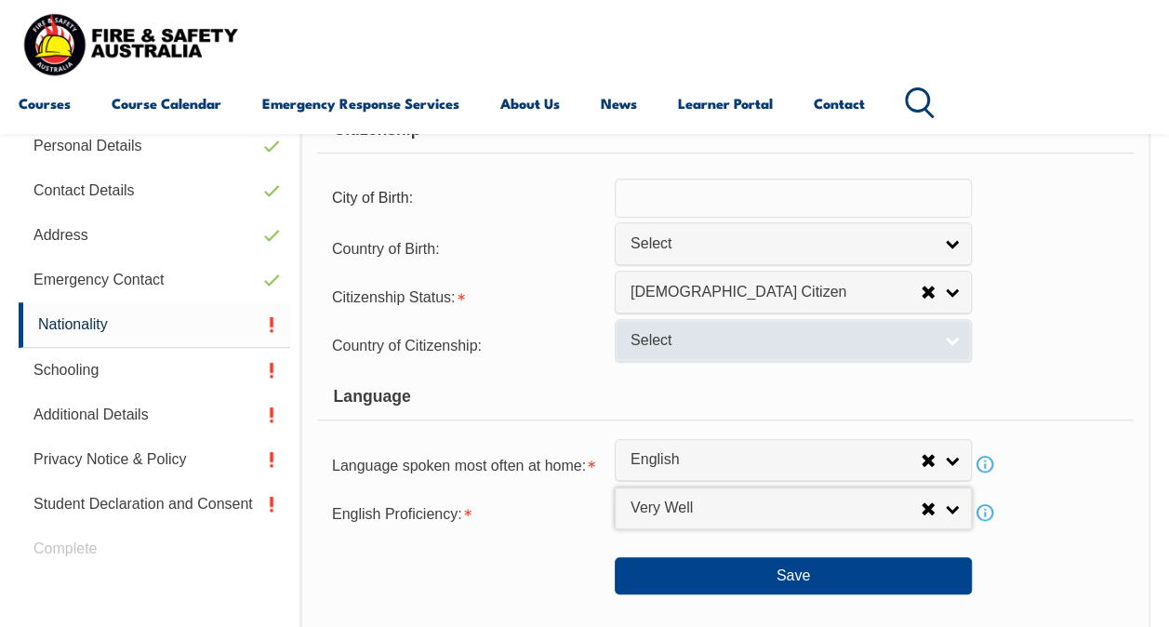
scroll to position [637, 0]
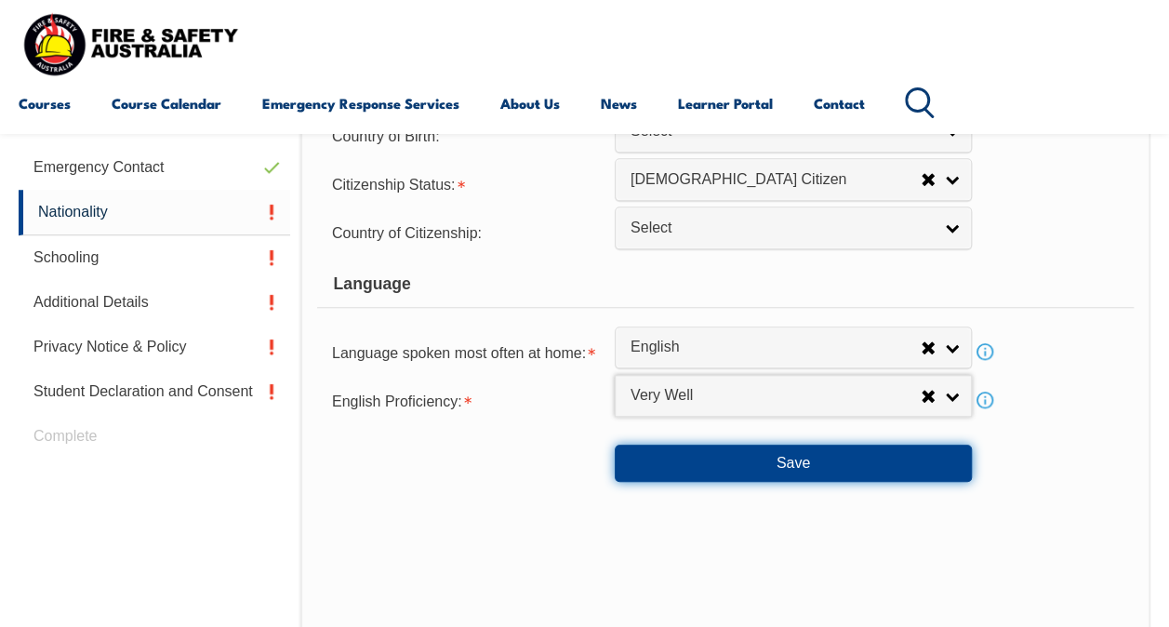
click at [748, 467] on button "Save" at bounding box center [793, 463] width 357 height 37
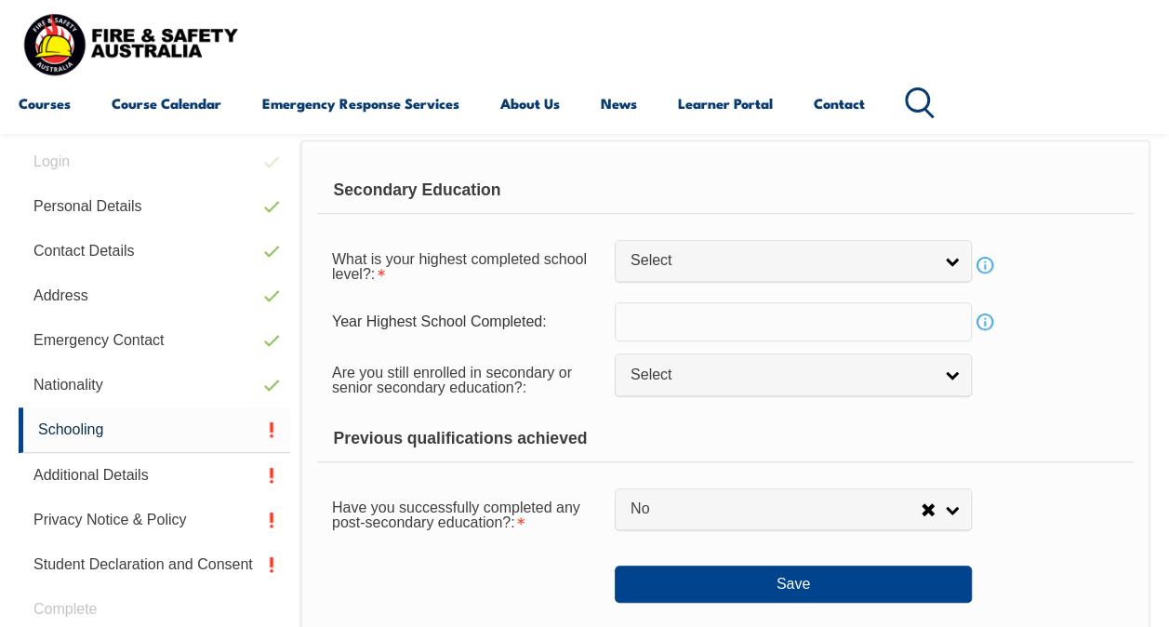
scroll to position [450, 0]
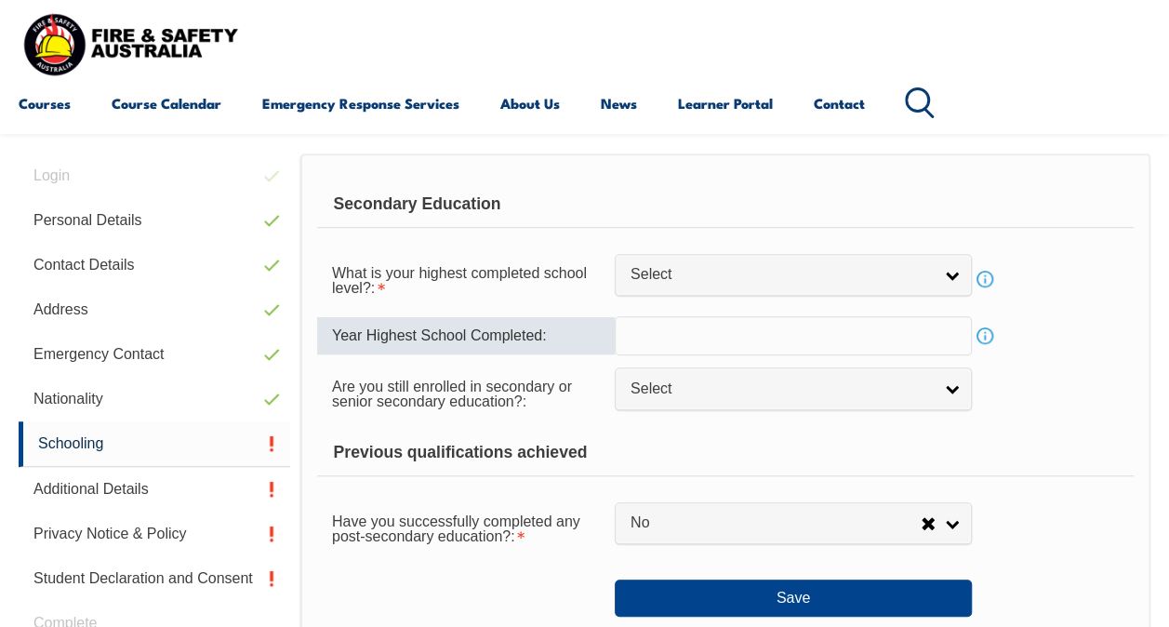
click at [725, 316] on input "text" at bounding box center [793, 335] width 357 height 39
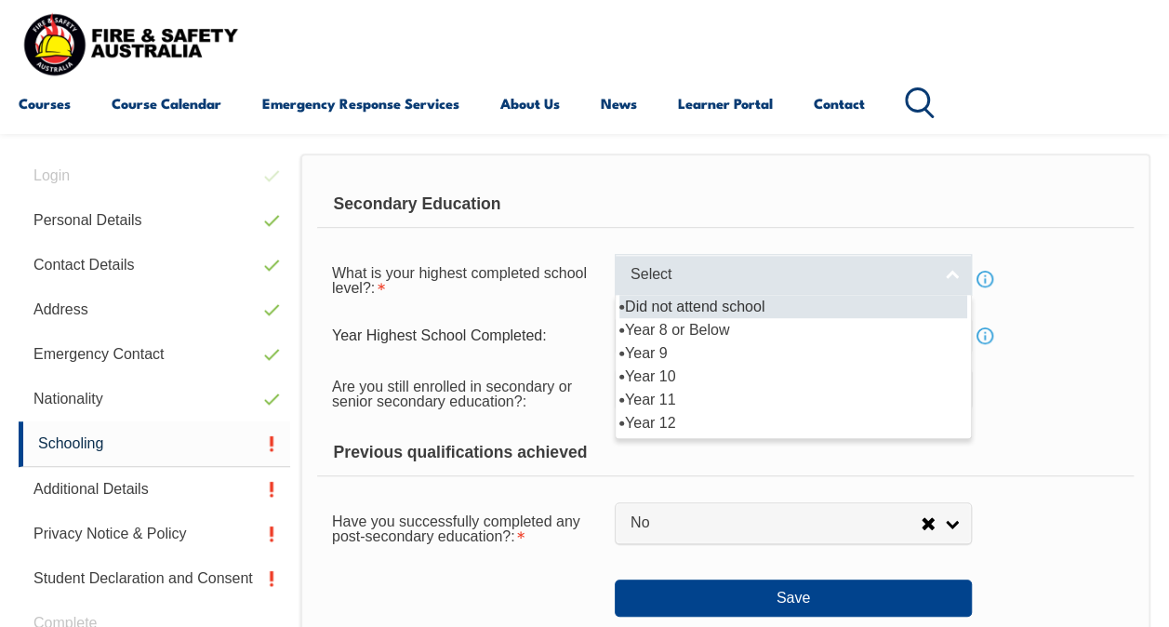
click at [736, 285] on link "Select" at bounding box center [793, 275] width 357 height 42
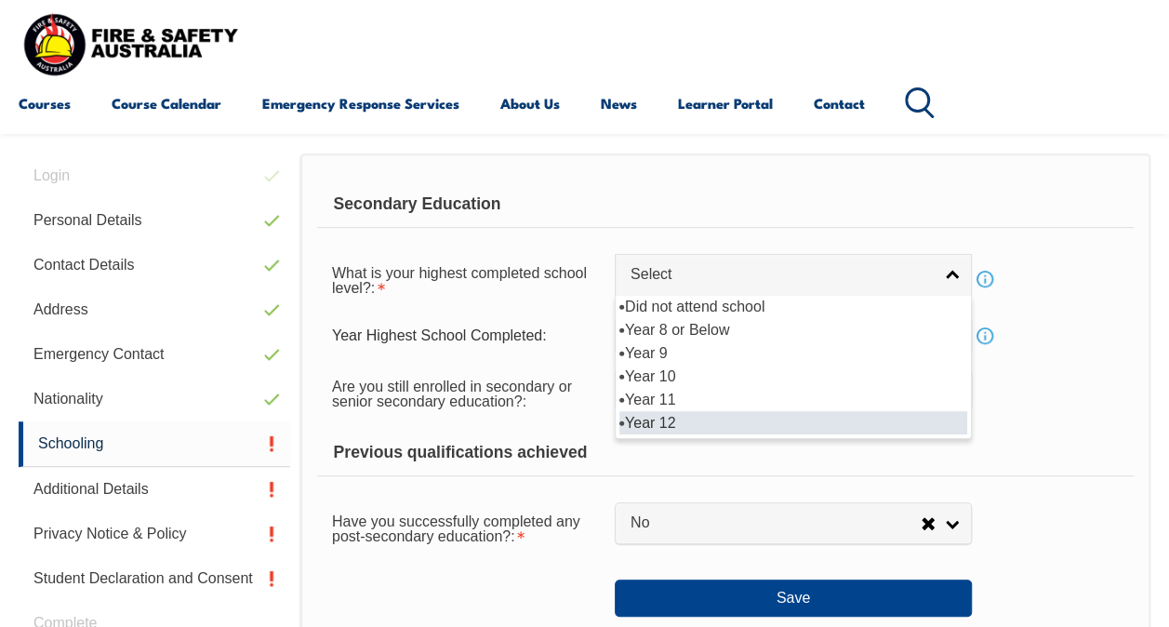
click at [751, 418] on li "Year 12" at bounding box center [793, 422] width 348 height 23
select select "12"
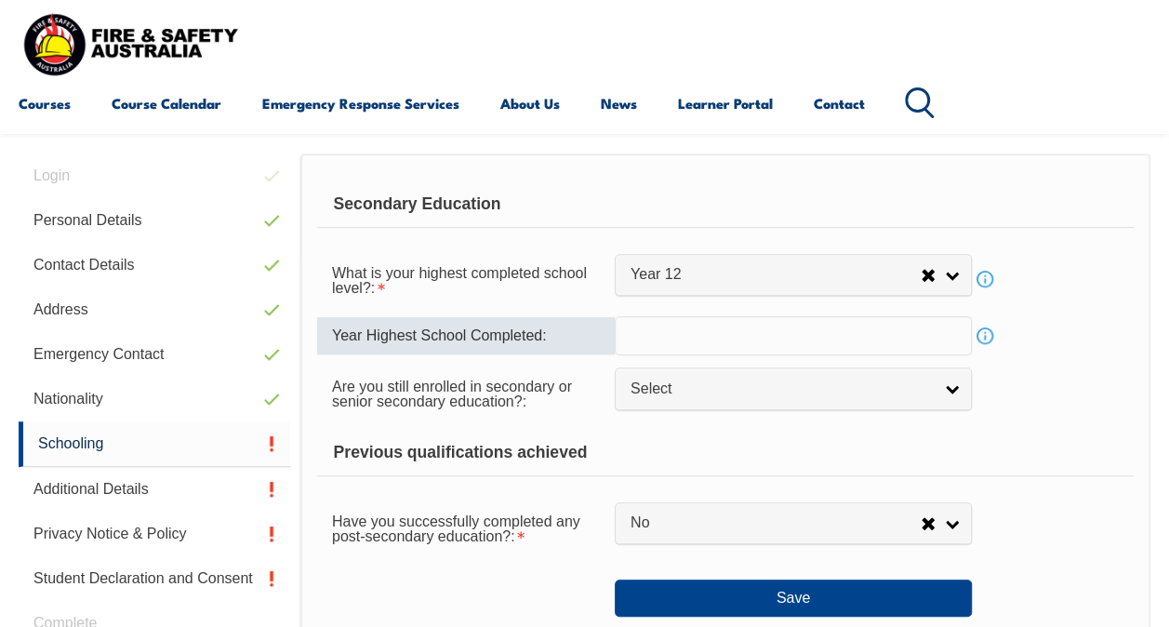
click at [707, 336] on input "text" at bounding box center [793, 335] width 357 height 39
click at [750, 441] on div "Previous qualifications achieved" at bounding box center [725, 453] width 816 height 46
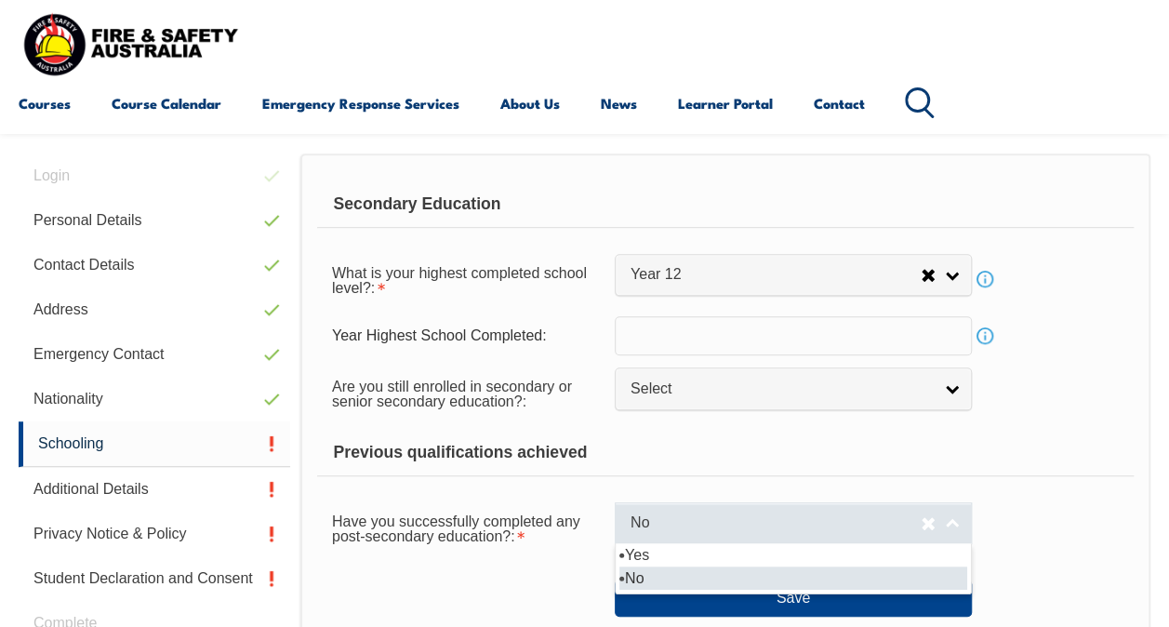
click at [717, 519] on span "No" at bounding box center [775, 523] width 290 height 20
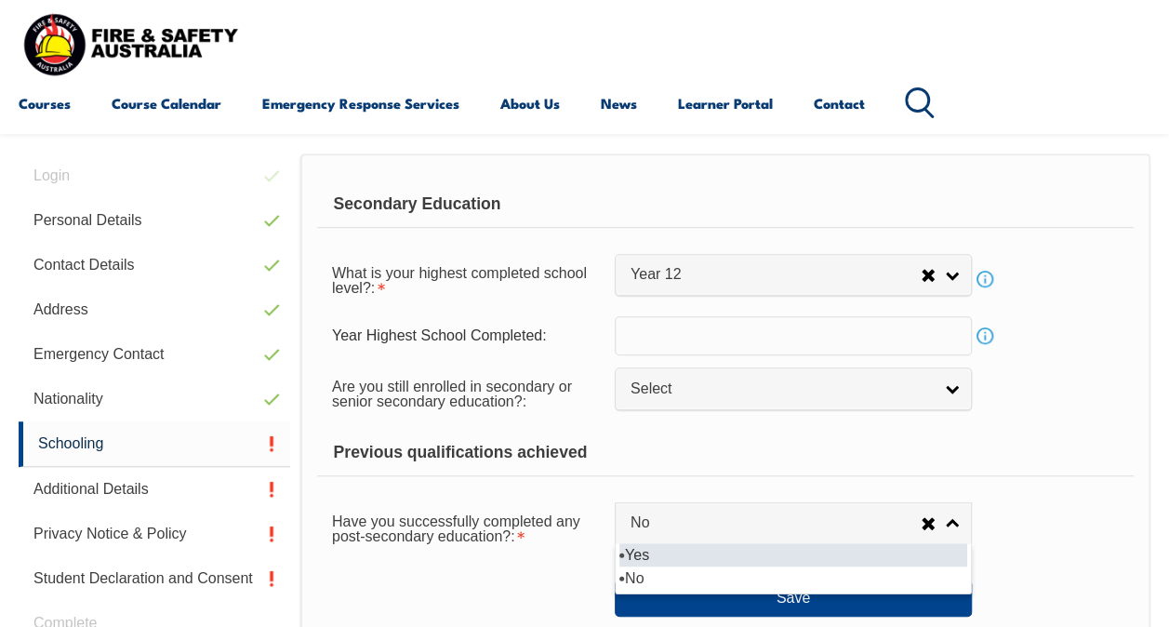
click at [719, 552] on li "Yes" at bounding box center [793, 554] width 348 height 23
select select "true"
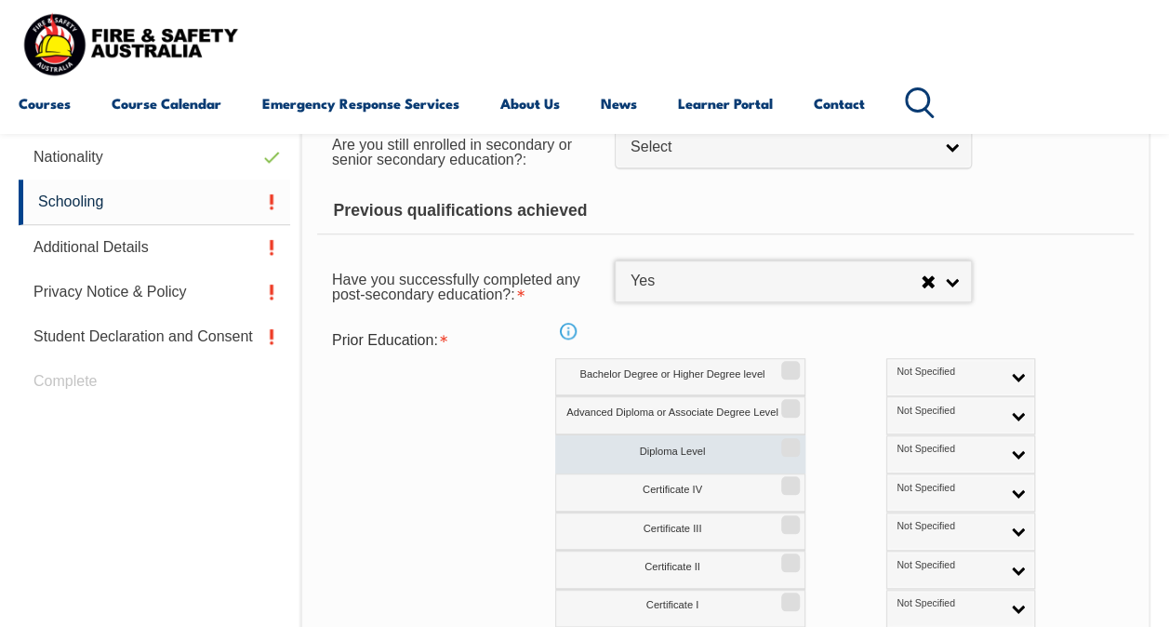
scroll to position [729, 0]
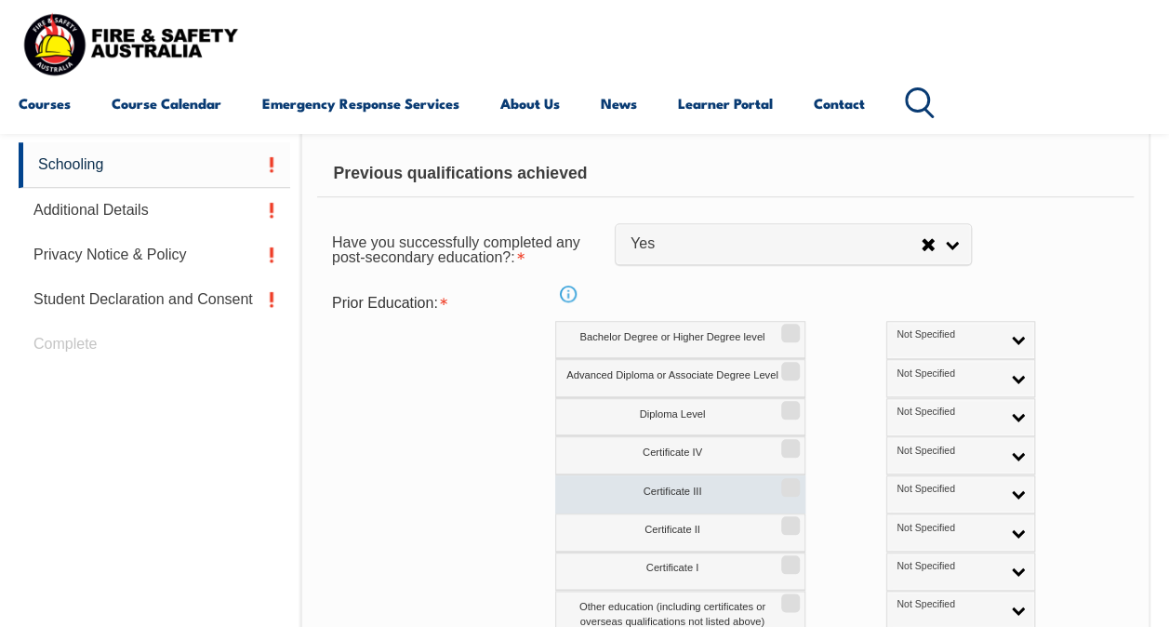
click at [707, 484] on label "Certificate III" at bounding box center [680, 494] width 250 height 38
click at [782, 482] on input "Certificate III" at bounding box center [787, 481] width 11 height 2
checkbox input "true"
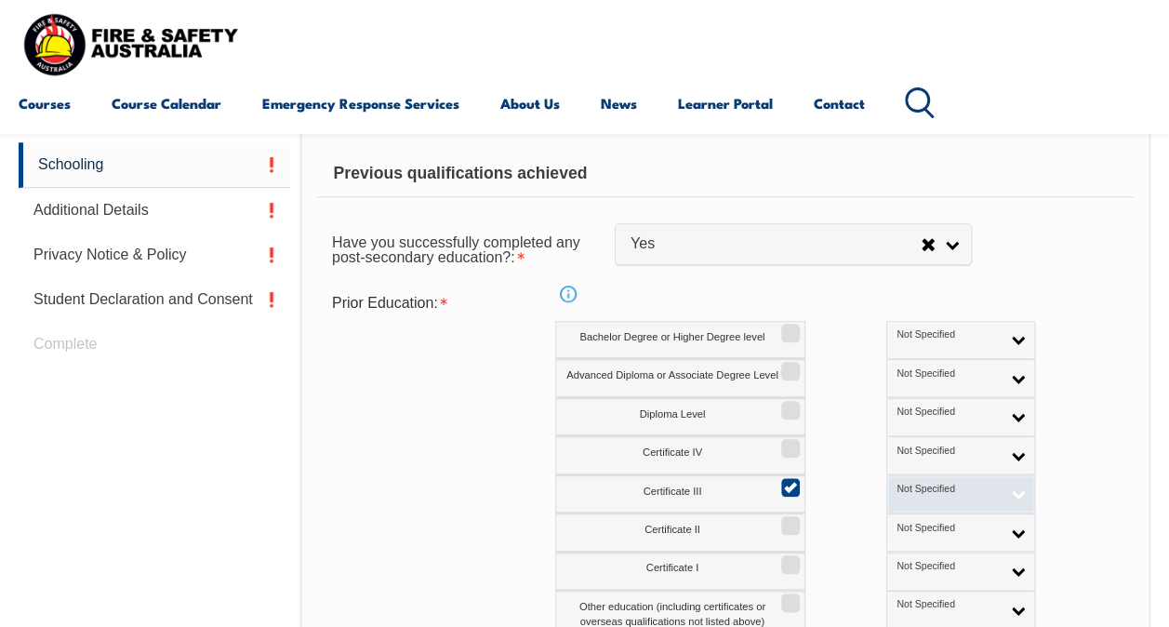
click at [896, 489] on span "Not Specified" at bounding box center [947, 489] width 103 height 13
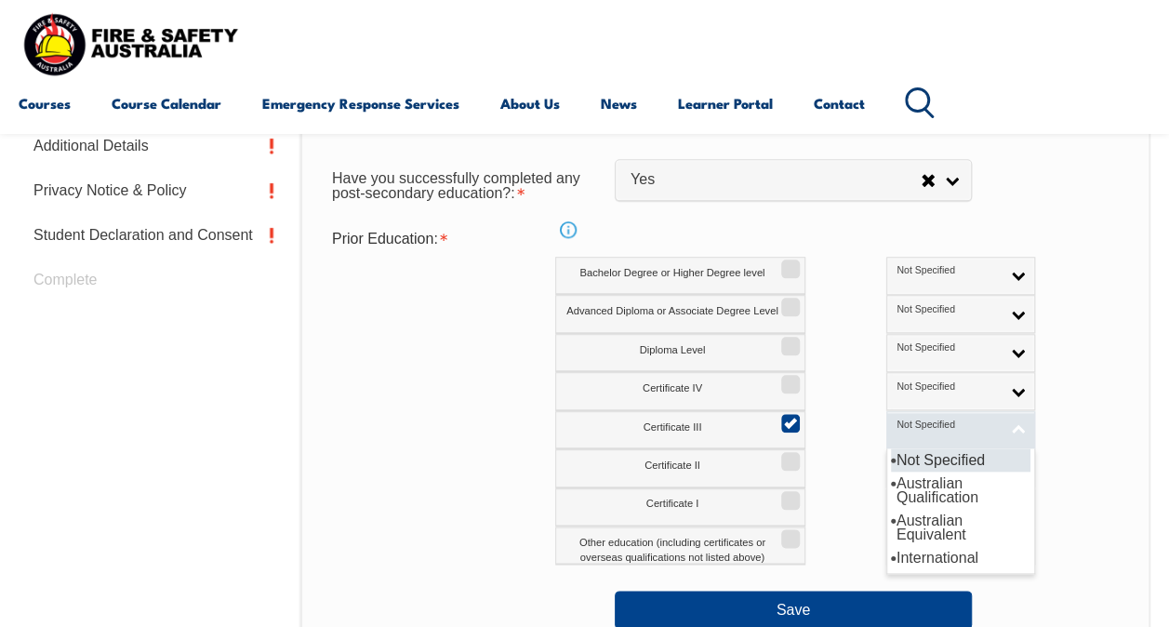
scroll to position [822, 0]
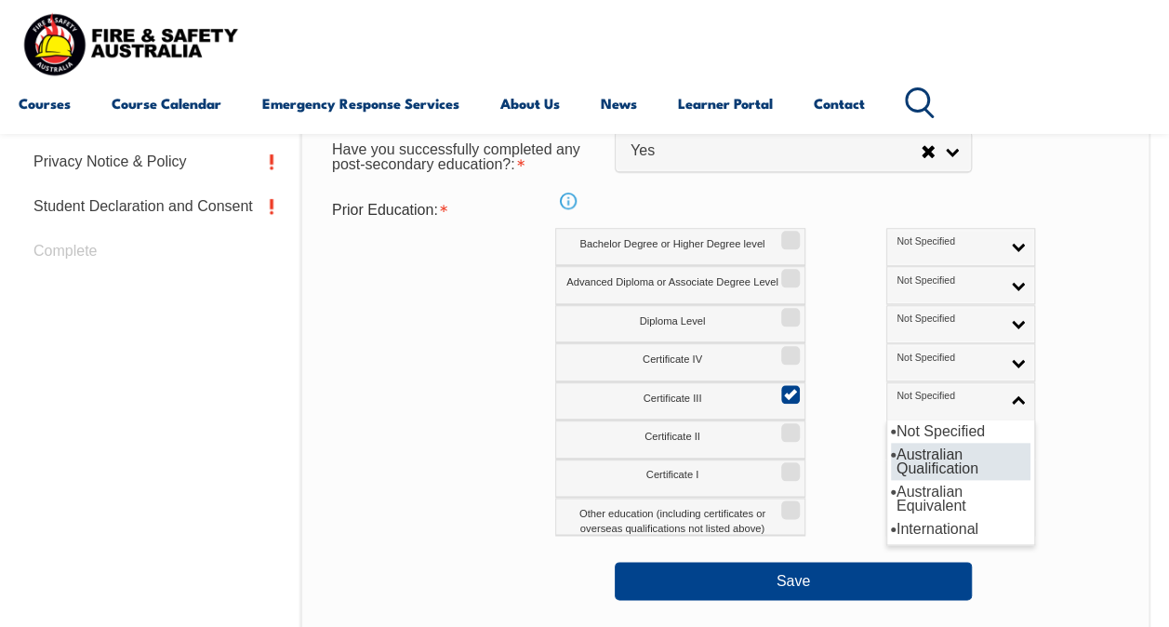
click at [900, 460] on li "Australian Qualification" at bounding box center [960, 461] width 139 height 37
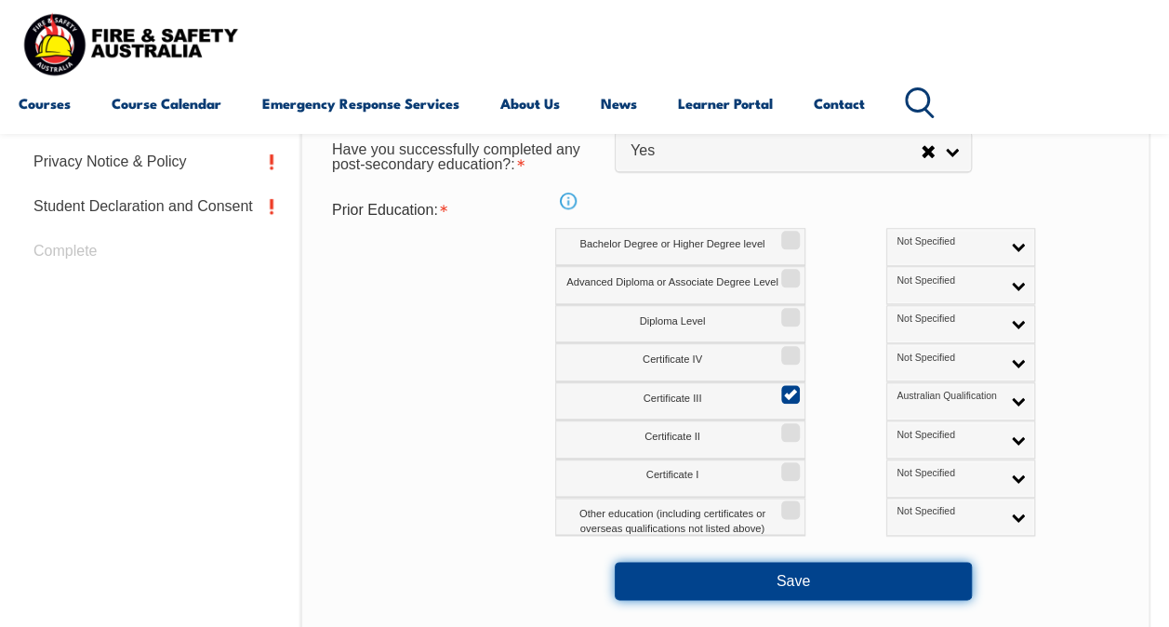
click at [772, 577] on button "Save" at bounding box center [793, 580] width 357 height 37
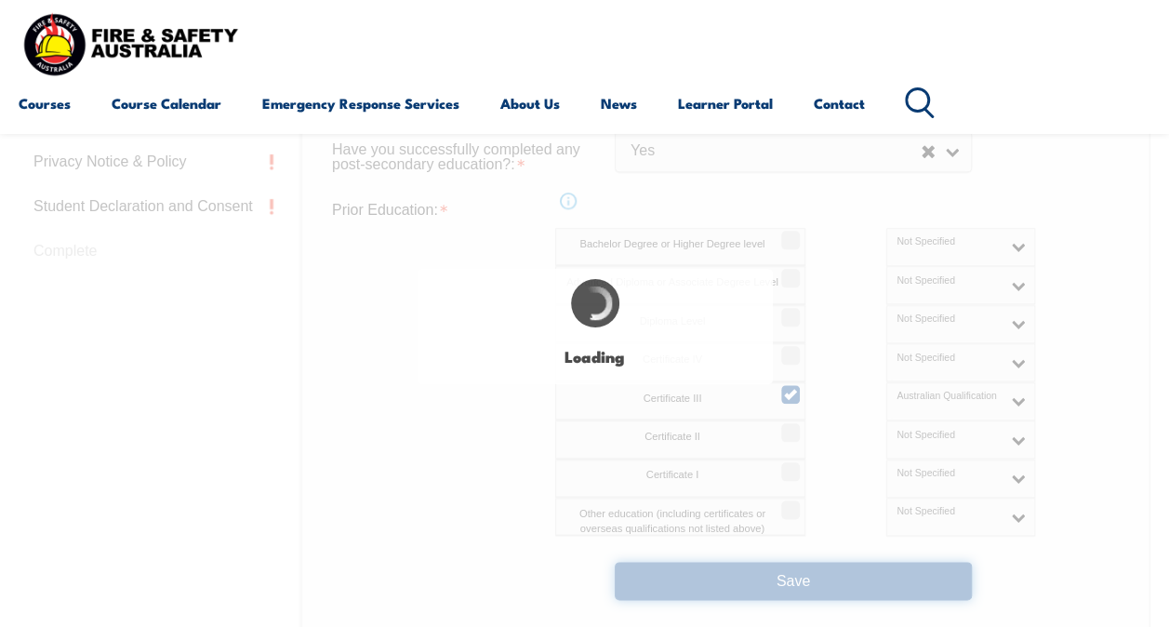
select select
select select "true"
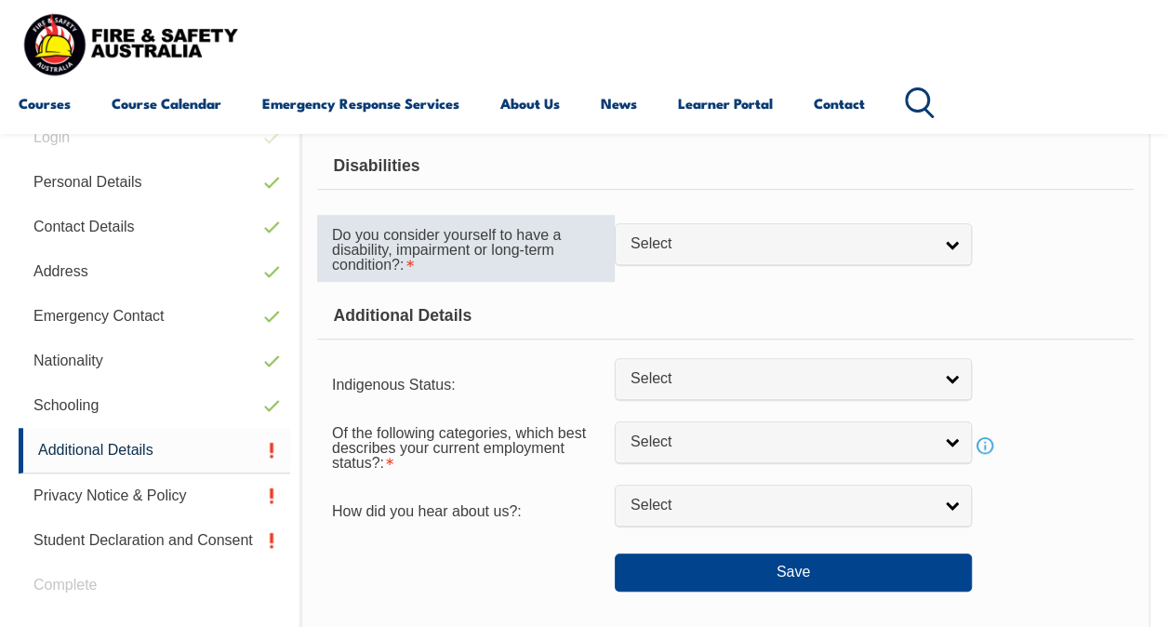
scroll to position [451, 0]
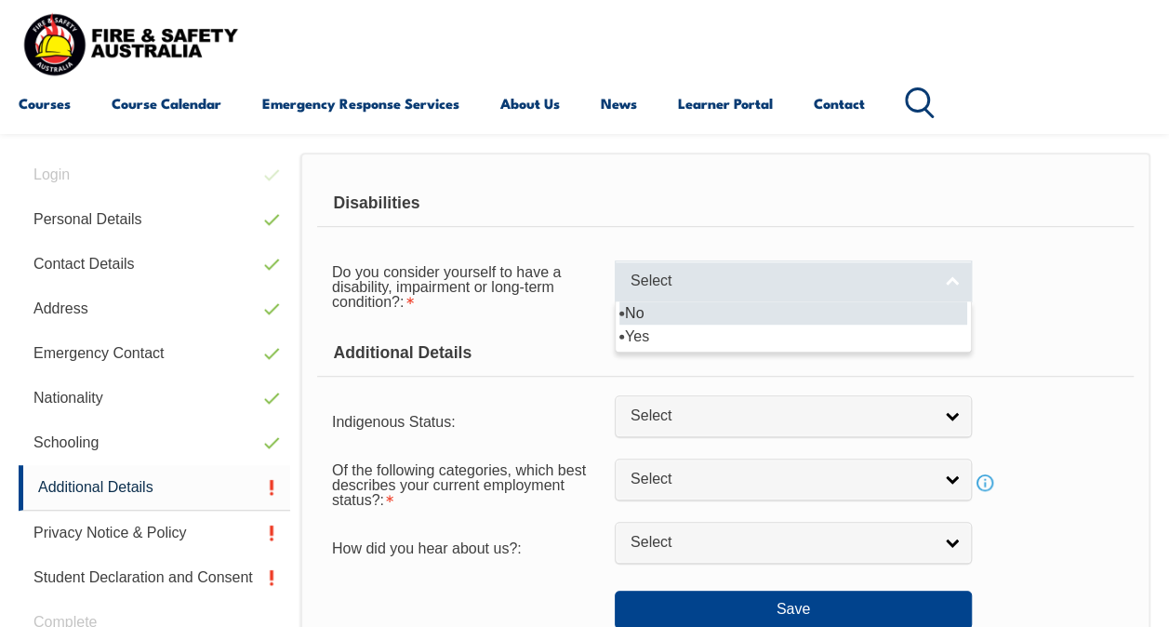
click at [636, 285] on span "Select" at bounding box center [780, 282] width 301 height 20
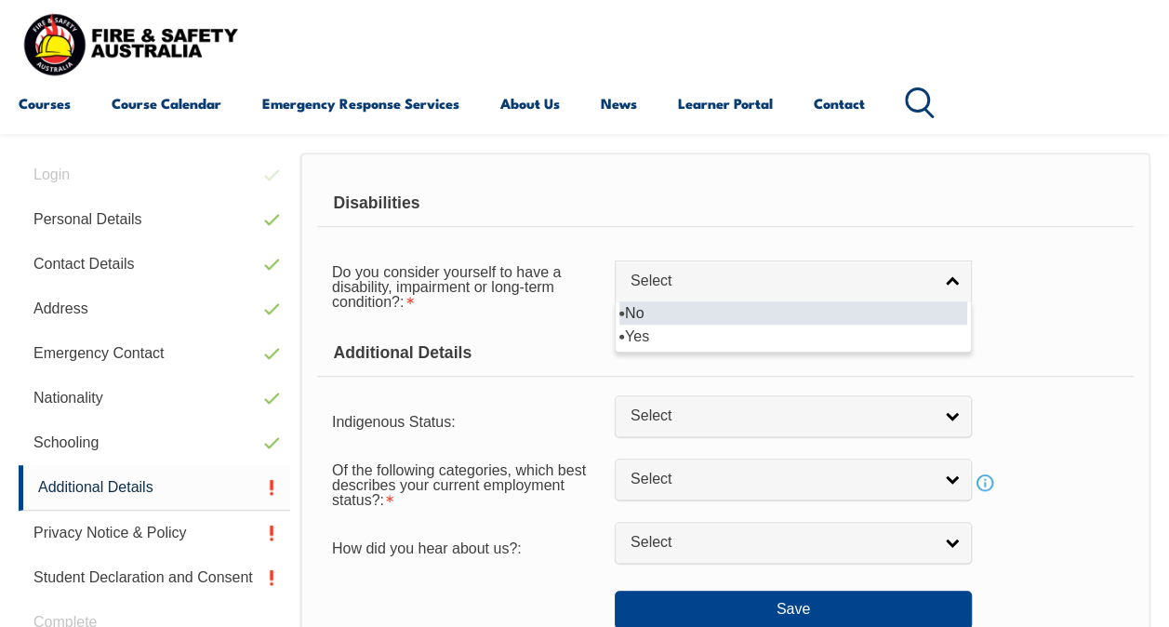
click at [657, 318] on li "No" at bounding box center [793, 312] width 348 height 23
select select "false"
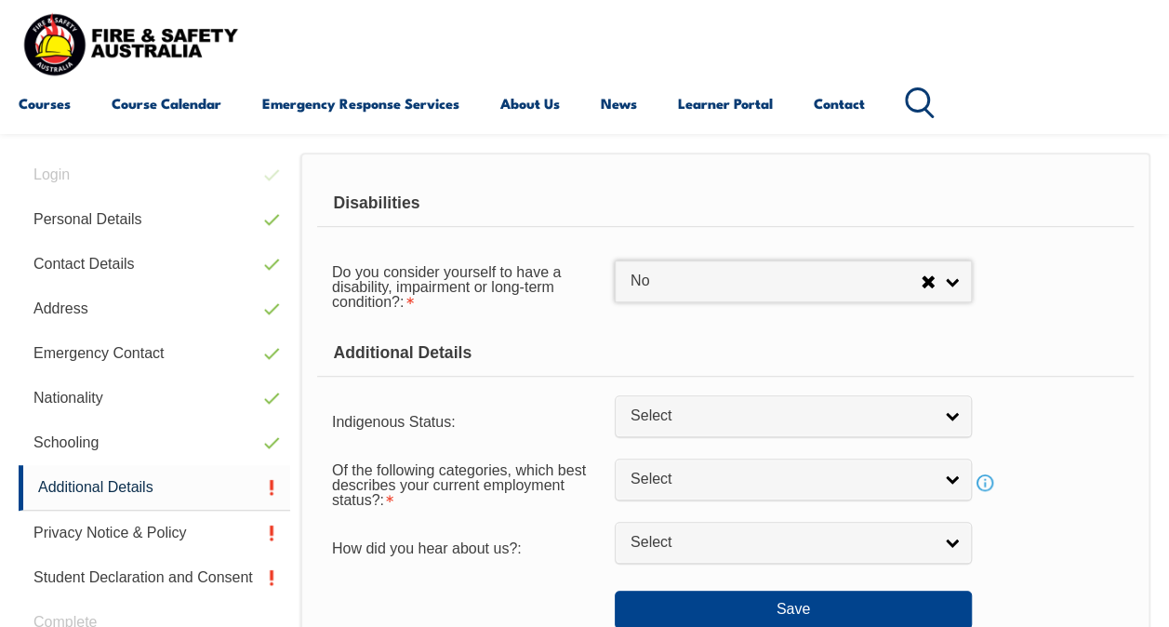
scroll to position [544, 0]
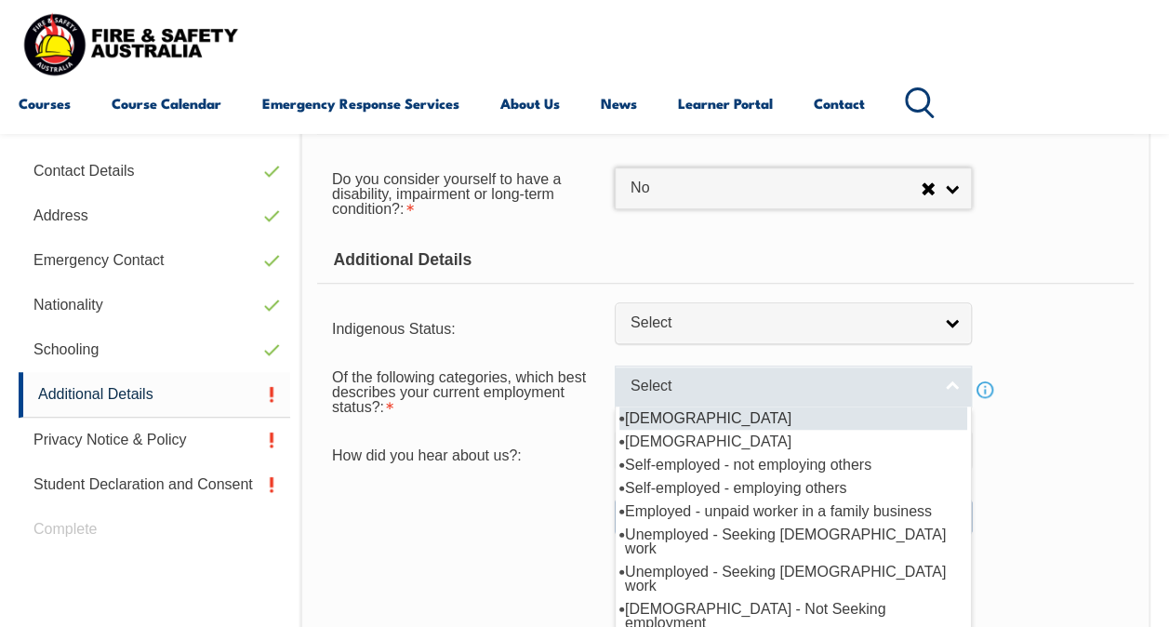
click at [675, 373] on link "Select" at bounding box center [793, 386] width 357 height 42
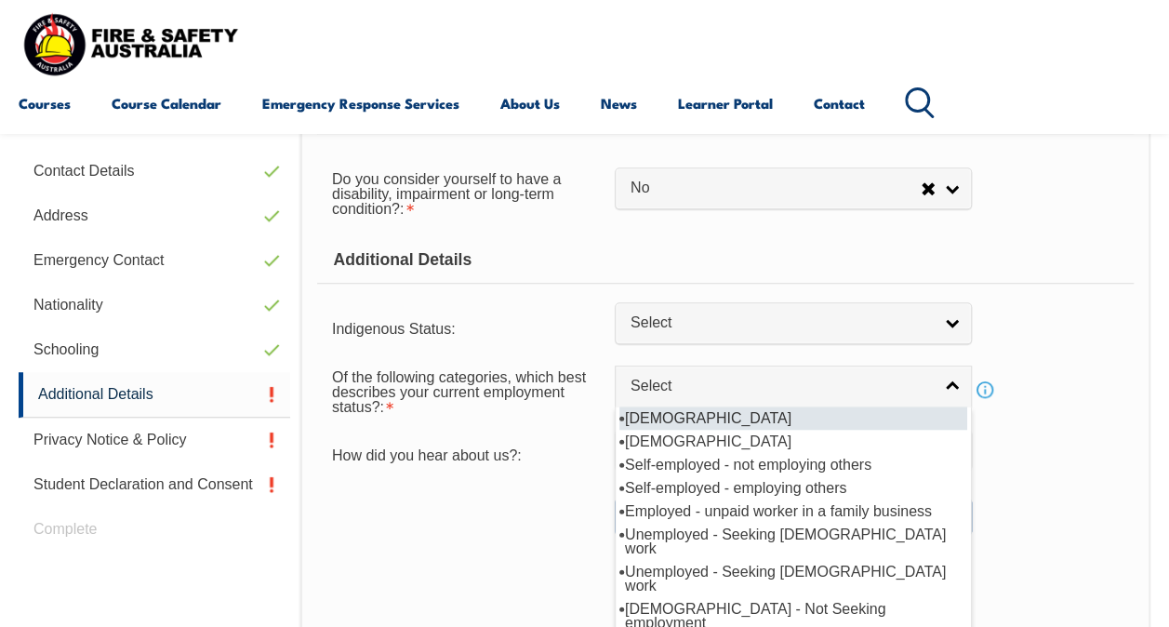
click at [710, 411] on li "[DEMOGRAPHIC_DATA]" at bounding box center [793, 417] width 348 height 23
select select "1"
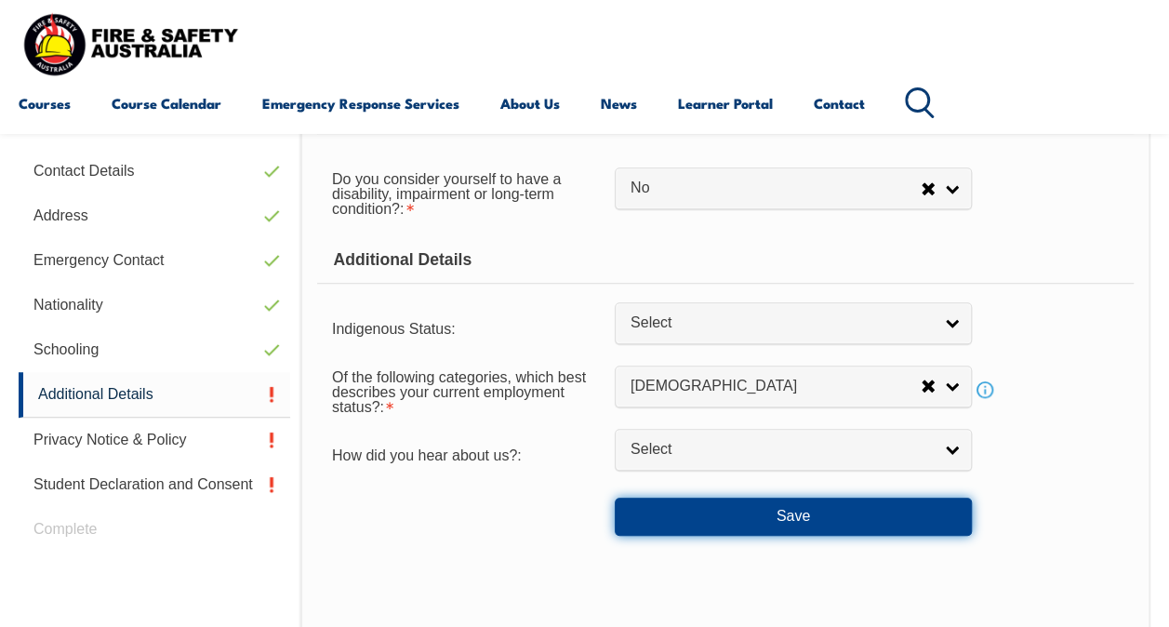
click at [685, 531] on button "Save" at bounding box center [793, 516] width 357 height 37
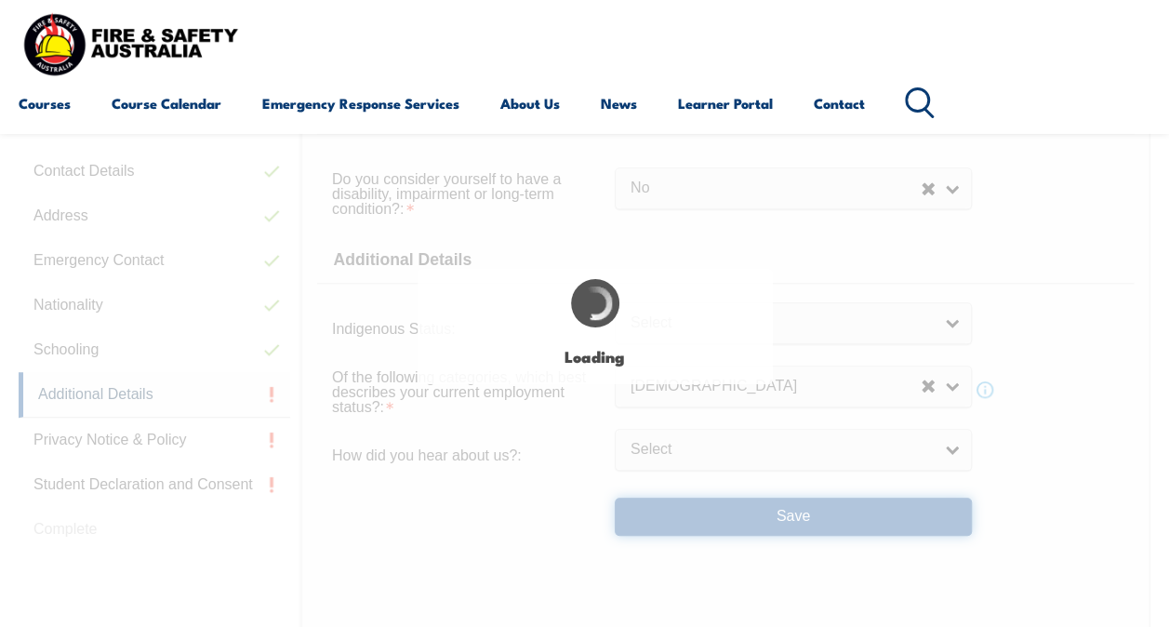
select select "false"
select select
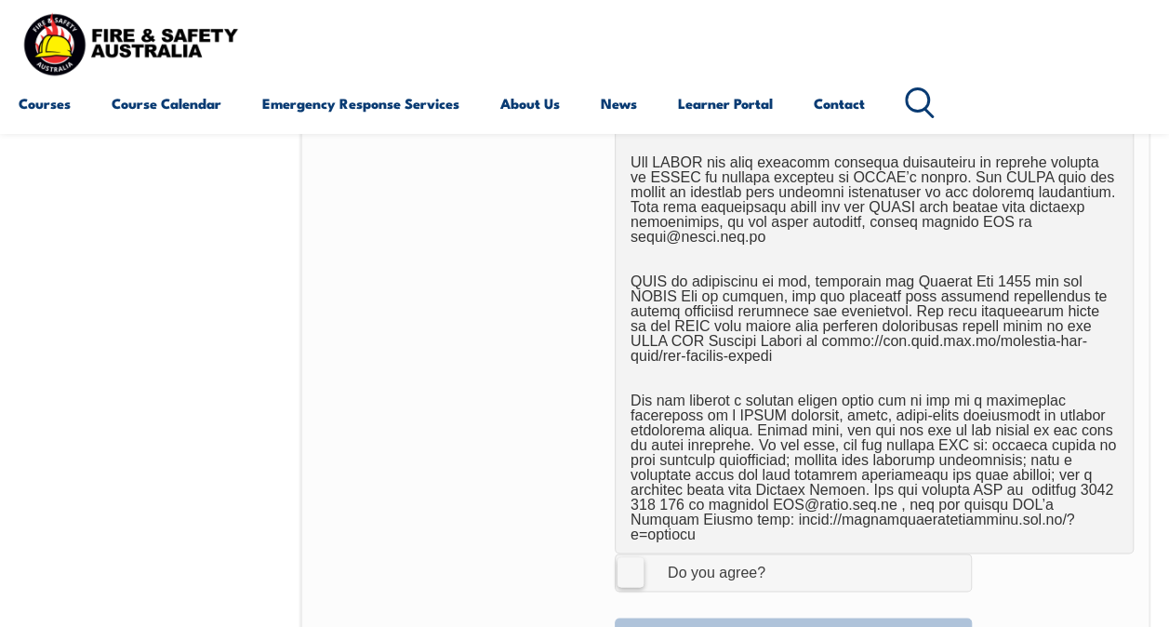
scroll to position [1194, 0]
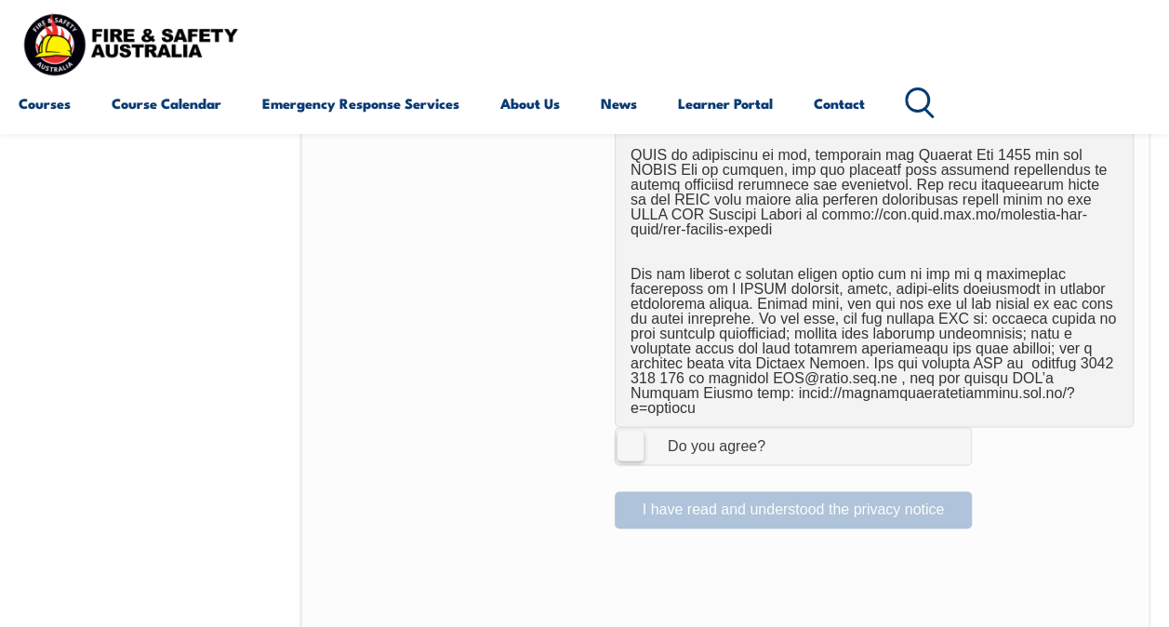
click at [642, 427] on label "I Agree Do you agree?" at bounding box center [793, 445] width 357 height 37
click at [780, 428] on input "I Agree Do you agree?" at bounding box center [796, 445] width 32 height 35
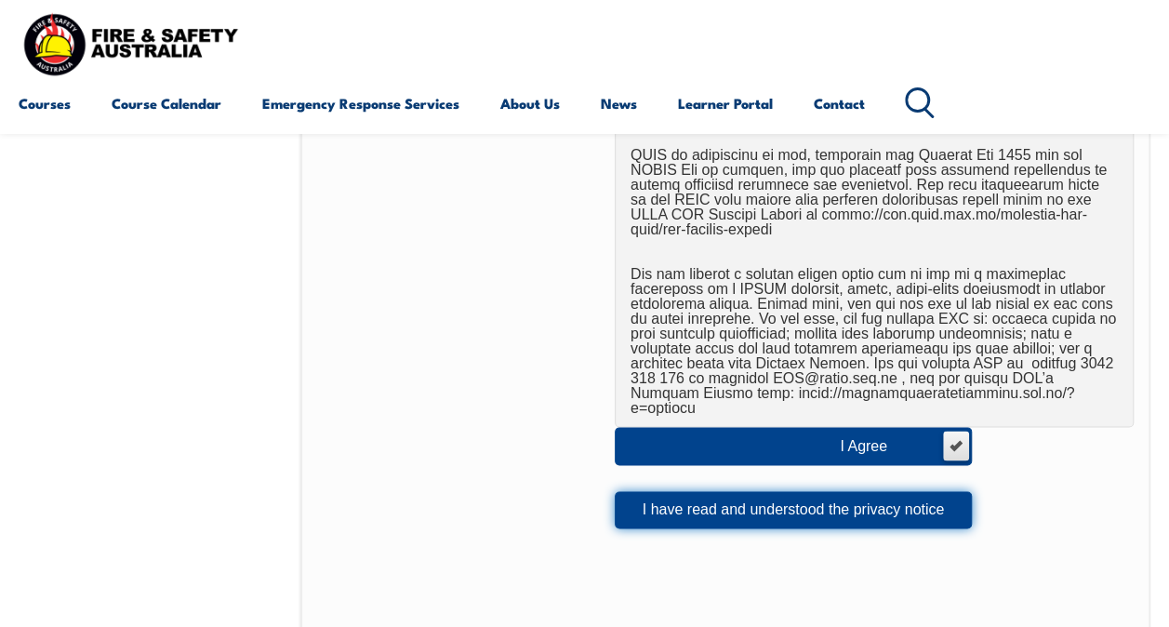
click at [668, 491] on button "I have read and understood the privacy notice" at bounding box center [793, 509] width 357 height 37
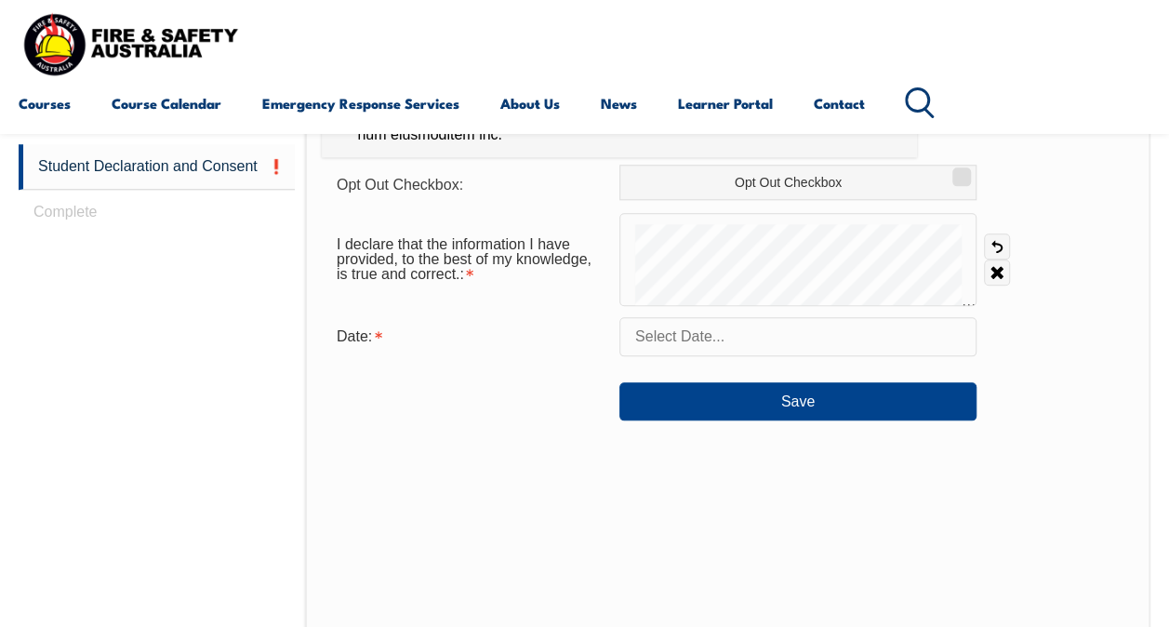
scroll to position [823, 0]
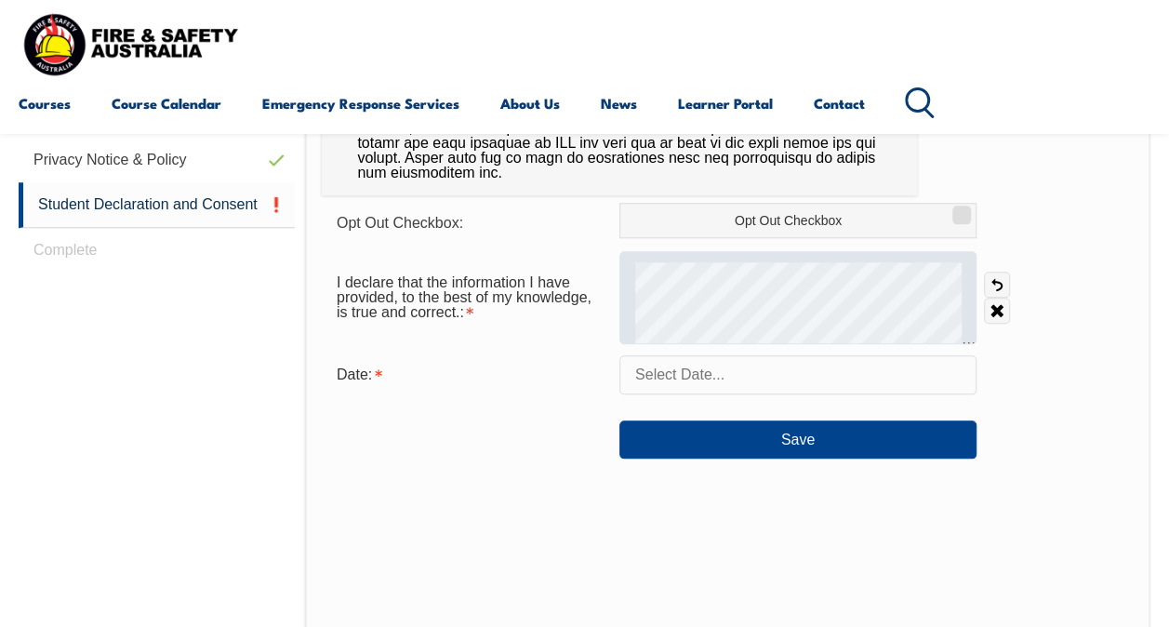
click at [1036, 284] on div "I declare that the information I have provided, to the best of my knowledge, is…" at bounding box center [728, 297] width 812 height 93
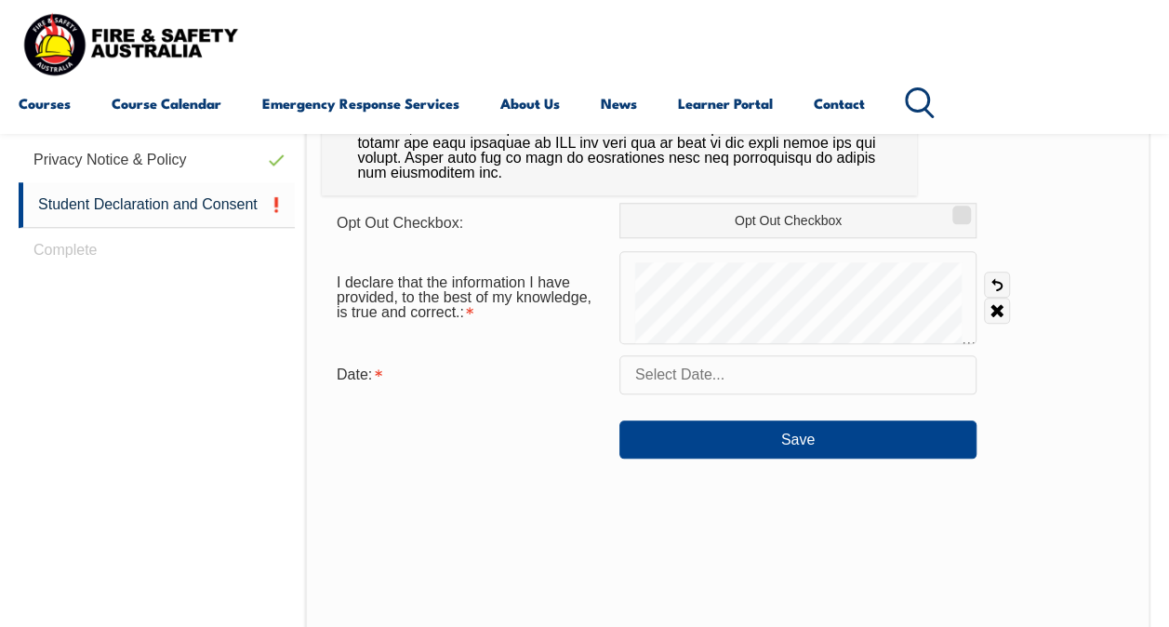
click at [779, 380] on input "text" at bounding box center [797, 374] width 357 height 39
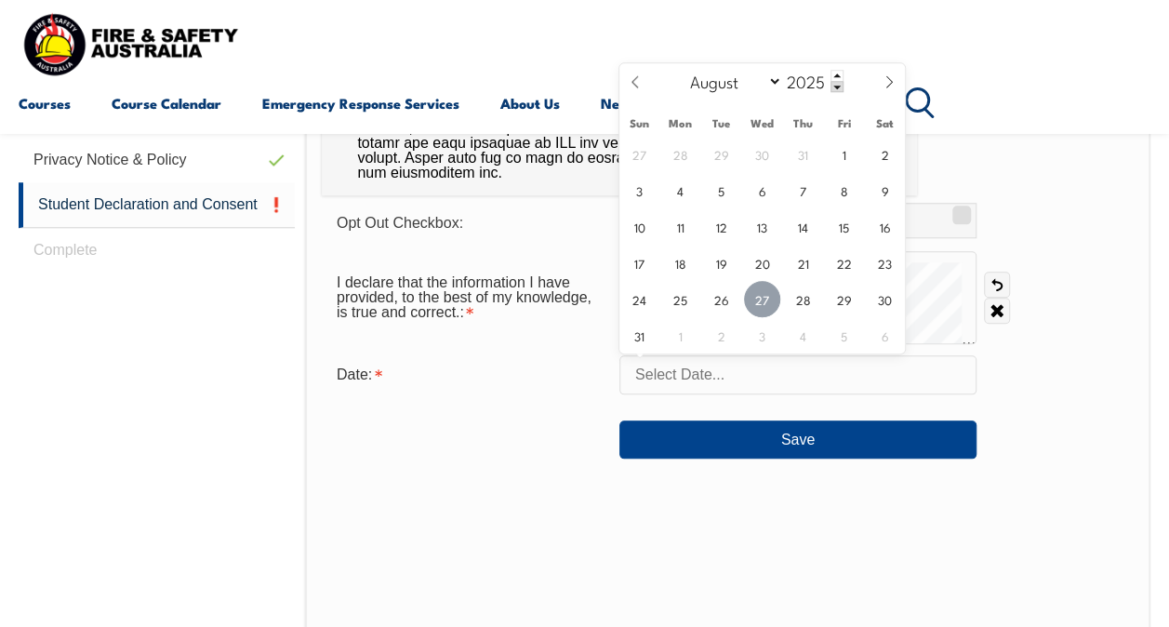
click at [770, 304] on span "27" at bounding box center [762, 299] width 36 height 36
type input "[DATE]"
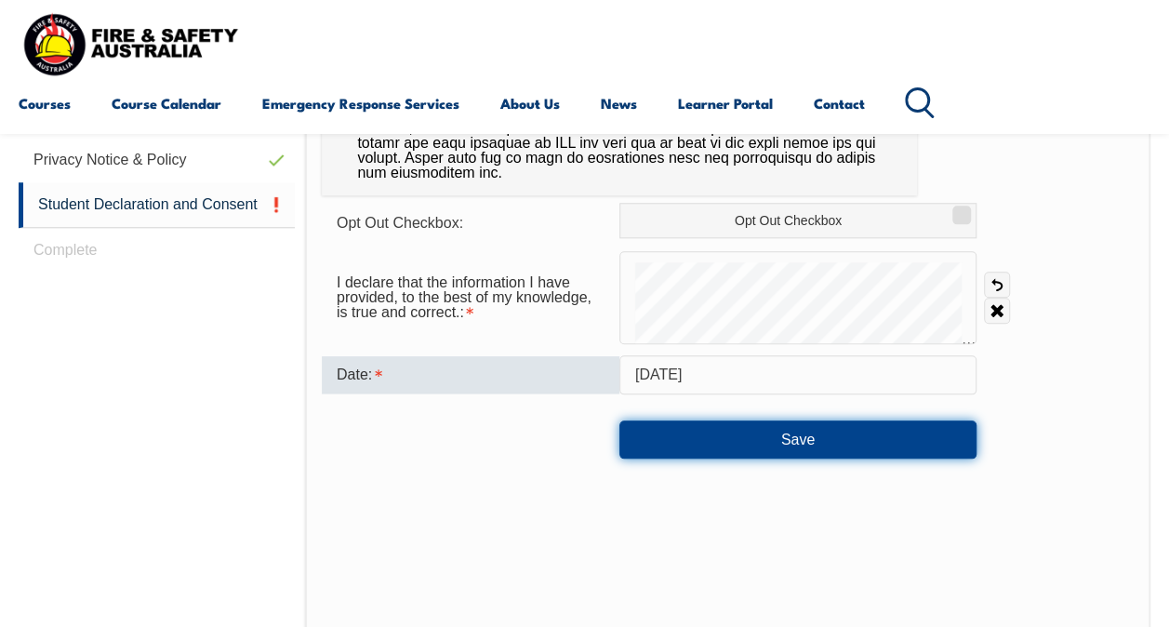
click at [810, 435] on button "Save" at bounding box center [797, 438] width 357 height 37
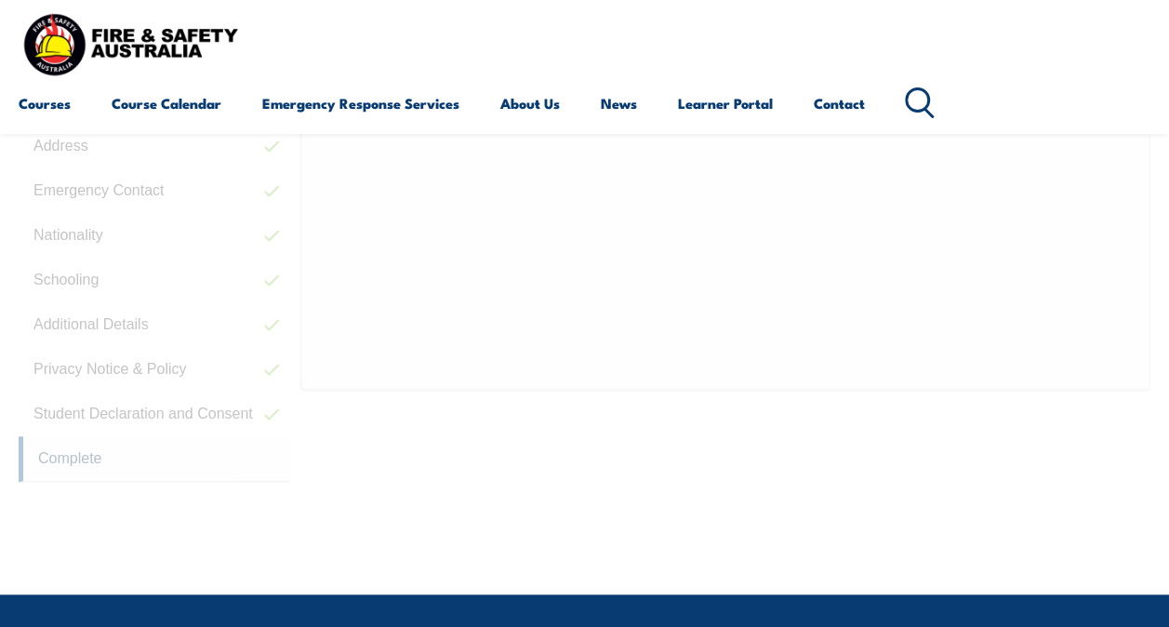
scroll to position [465, 0]
